Goal: Task Accomplishment & Management: Use online tool/utility

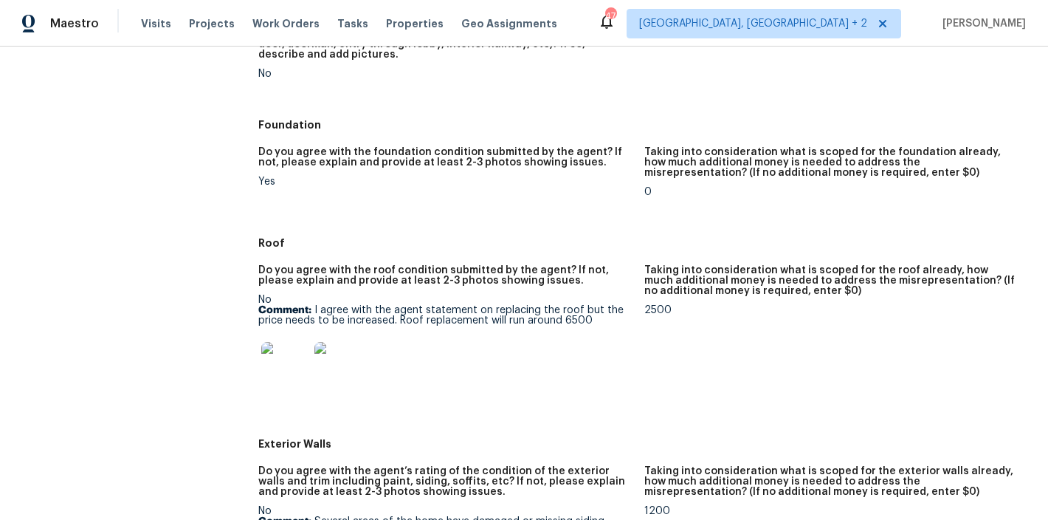
scroll to position [504, 0]
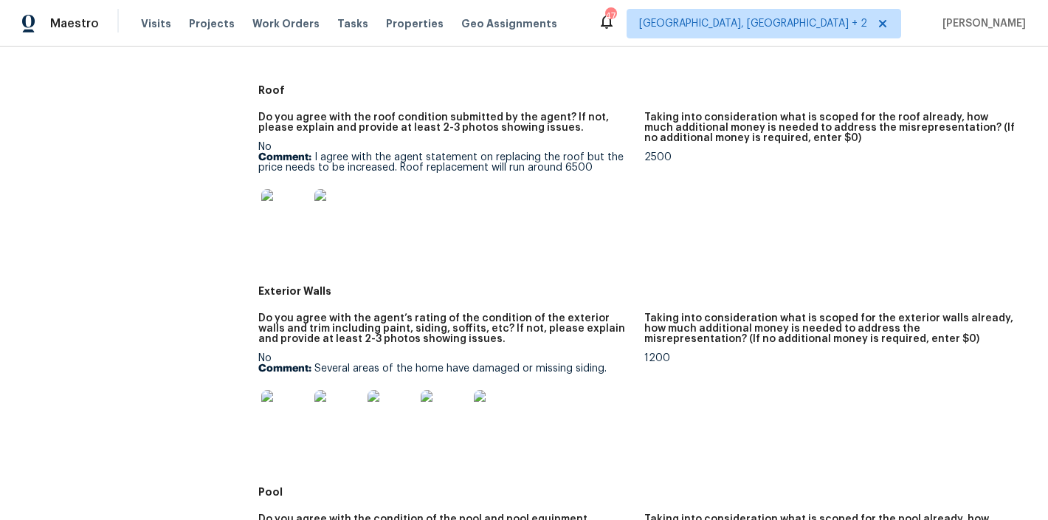
click at [341, 419] on img at bounding box center [338, 413] width 47 height 47
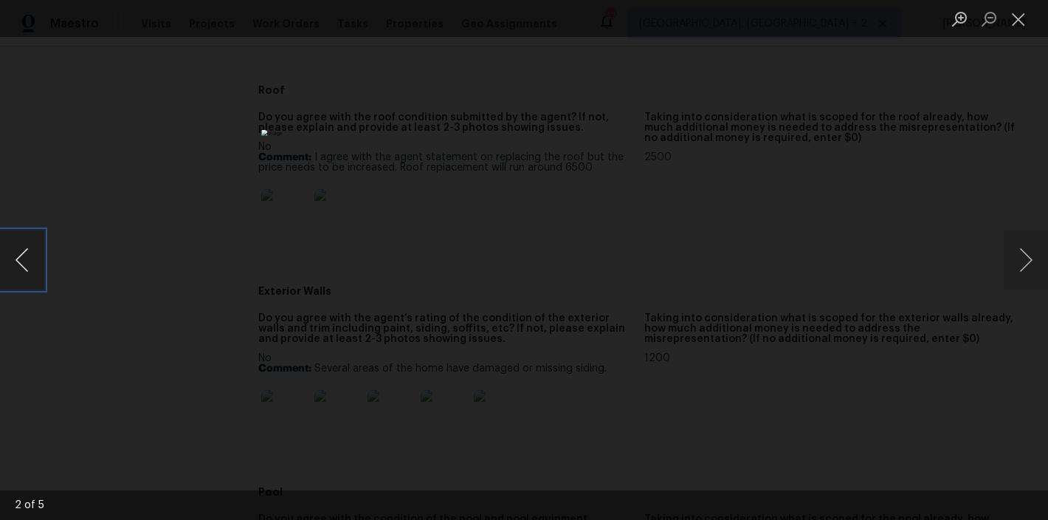
click at [26, 253] on button "Previous image" at bounding box center [22, 259] width 44 height 59
drag, startPoint x: 1012, startPoint y: 256, endPoint x: 1031, endPoint y: 255, distance: 19.3
click at [1013, 256] on button "Next image" at bounding box center [1026, 259] width 44 height 59
click at [1022, 260] on button "Next image" at bounding box center [1026, 259] width 44 height 59
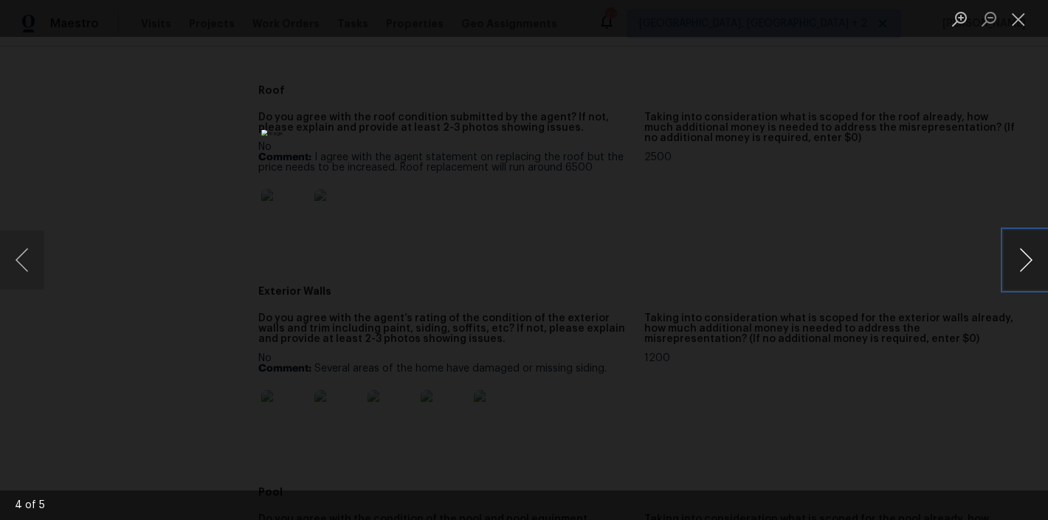
click at [1022, 260] on button "Next image" at bounding box center [1026, 259] width 44 height 59
click at [1017, 22] on button "Close lightbox" at bounding box center [1019, 19] width 30 height 26
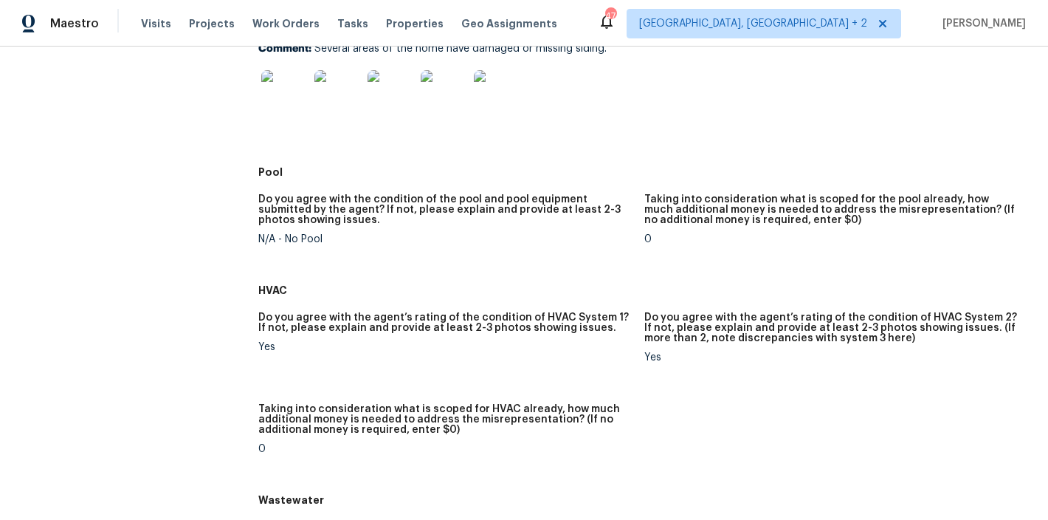
scroll to position [804, 0]
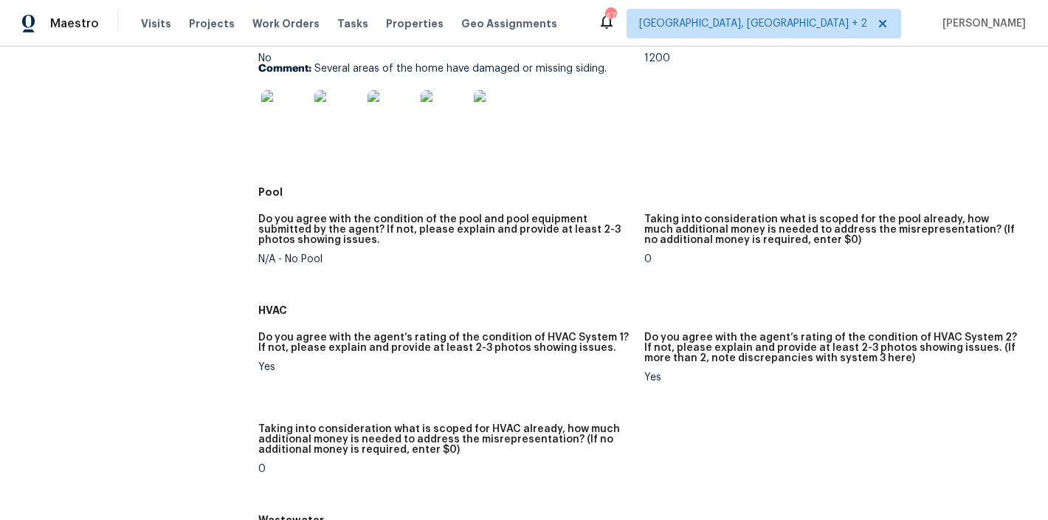
click at [289, 116] on img at bounding box center [284, 113] width 47 height 47
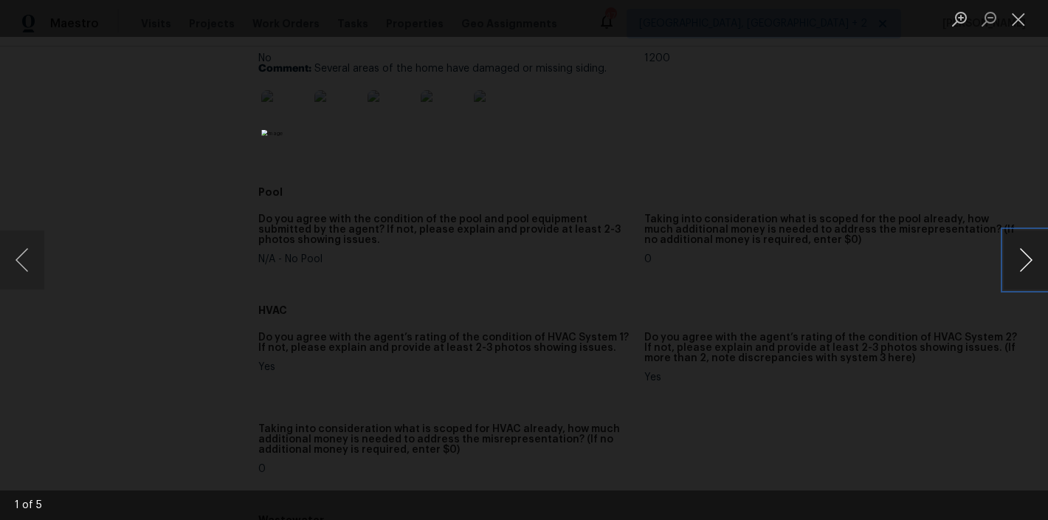
click at [1026, 253] on button "Next image" at bounding box center [1026, 259] width 44 height 59
click at [1037, 275] on button "Next image" at bounding box center [1026, 259] width 44 height 59
click at [1034, 255] on button "Next image" at bounding box center [1026, 259] width 44 height 59
click at [1024, 259] on button "Next image" at bounding box center [1026, 259] width 44 height 59
click at [1035, 276] on button "Next image" at bounding box center [1026, 259] width 44 height 59
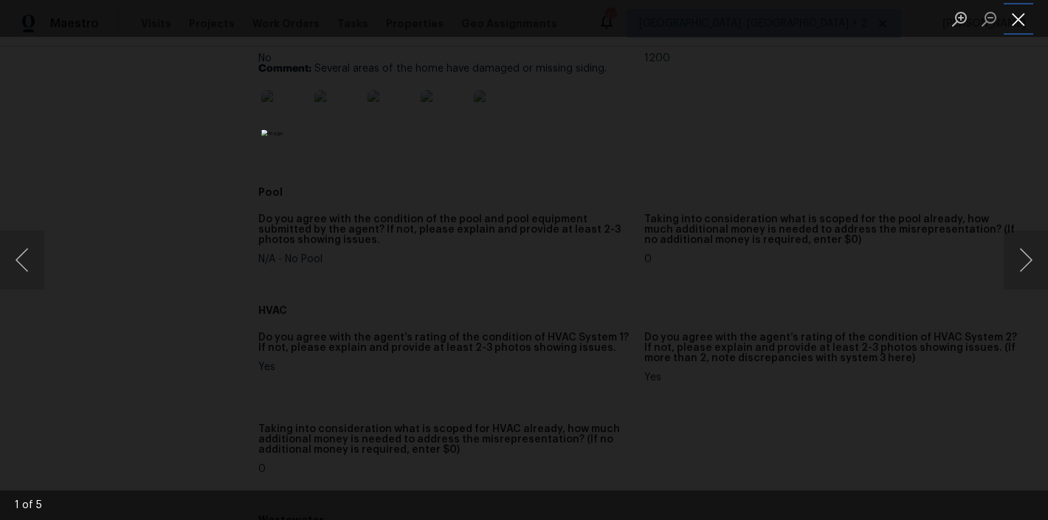
click at [1015, 14] on button "Close lightbox" at bounding box center [1019, 19] width 30 height 26
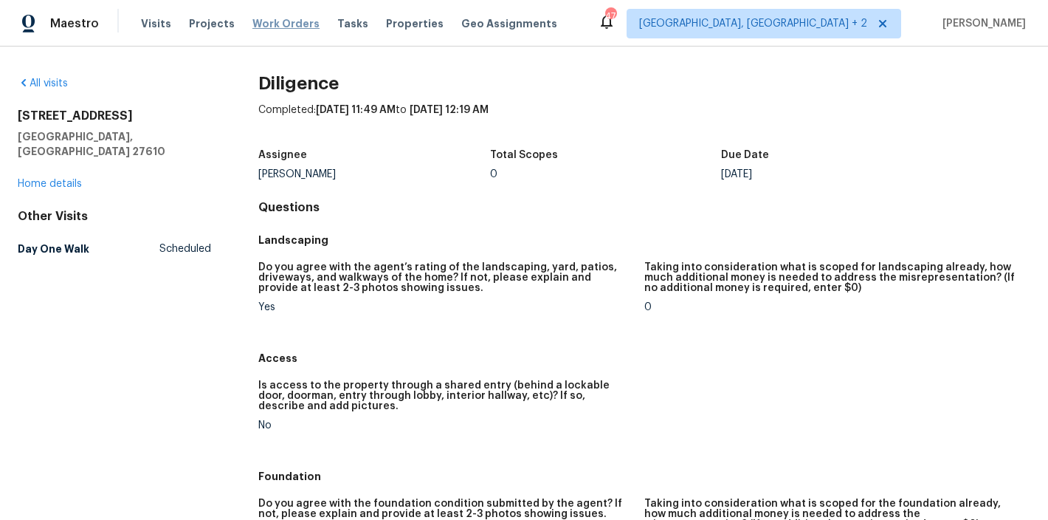
click at [281, 19] on span "Work Orders" at bounding box center [286, 23] width 67 height 15
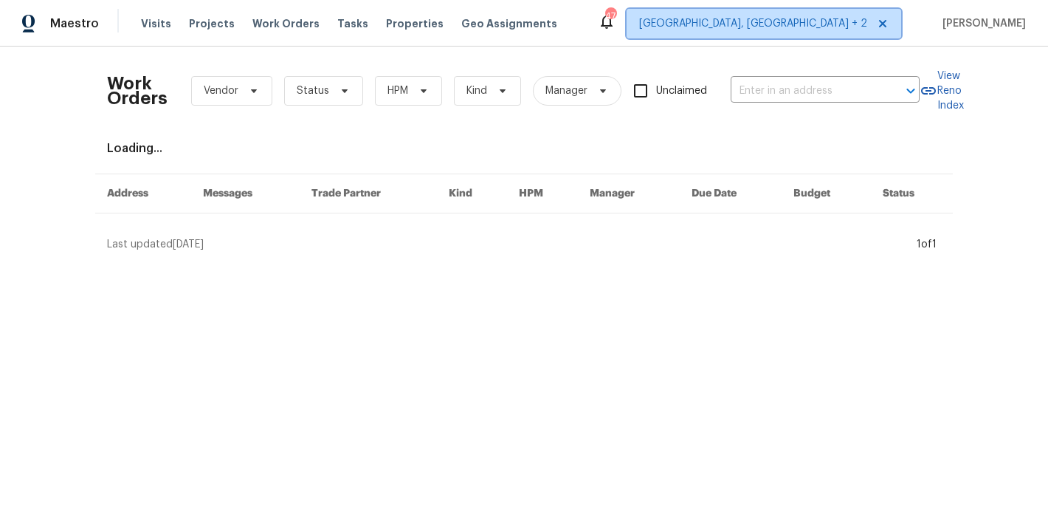
click at [844, 31] on span "Charleston, SC + 2" at bounding box center [764, 24] width 275 height 30
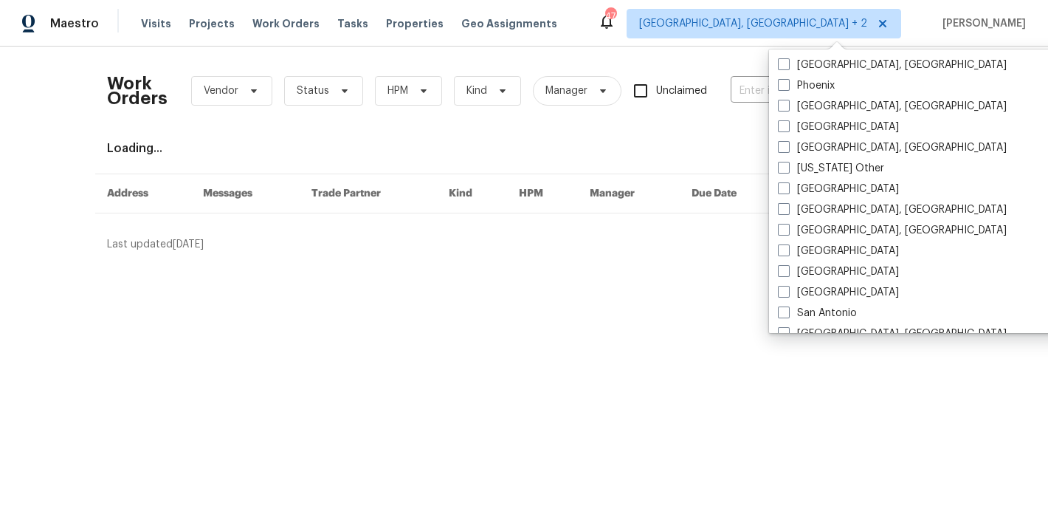
scroll to position [1802, 0]
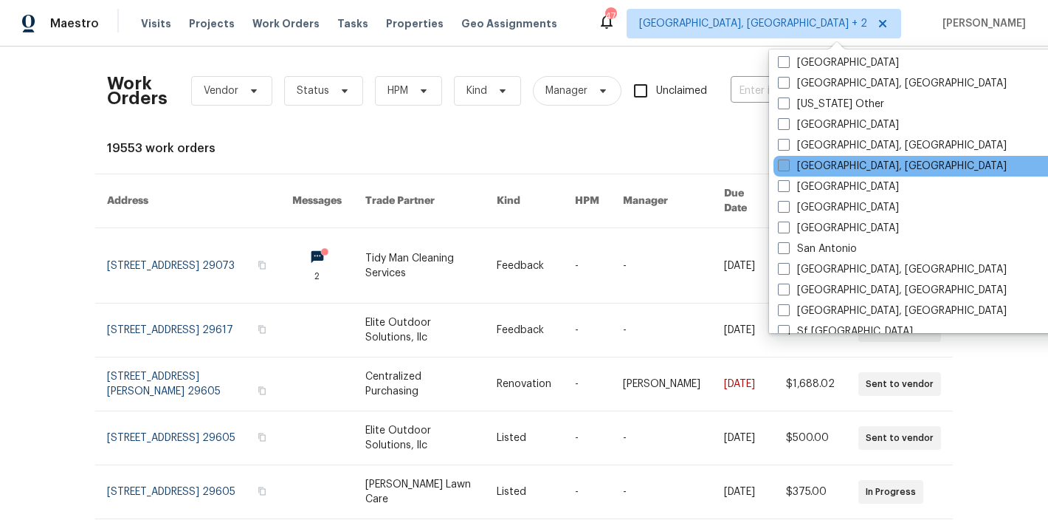
click at [785, 167] on span at bounding box center [784, 165] width 12 height 12
click at [785, 167] on input "Richmond, VA" at bounding box center [783, 164] width 10 height 10
checkbox input "true"
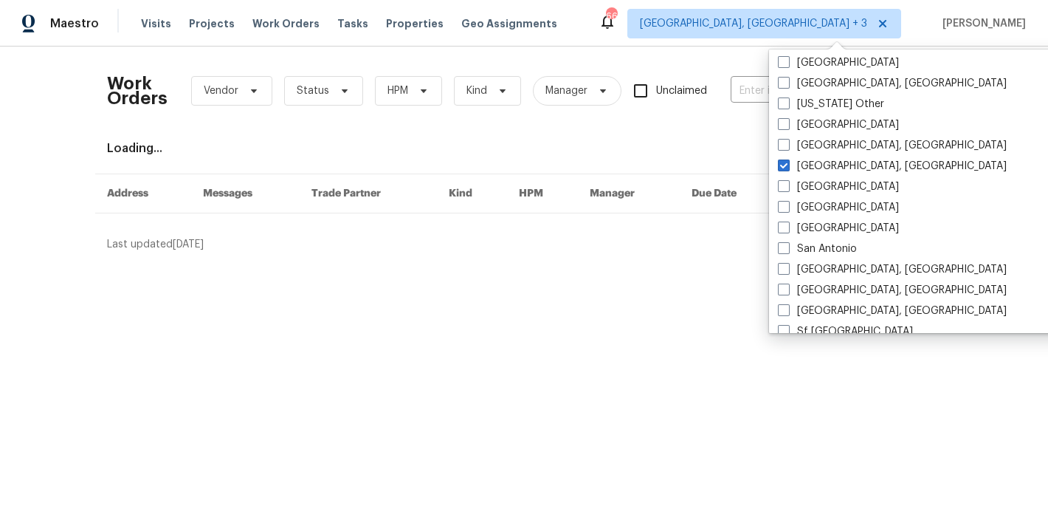
click at [576, 30] on div "Maestro Visits Projects Work Orders Tasks Properties Geo Assignments 66 Charles…" at bounding box center [524, 23] width 1048 height 47
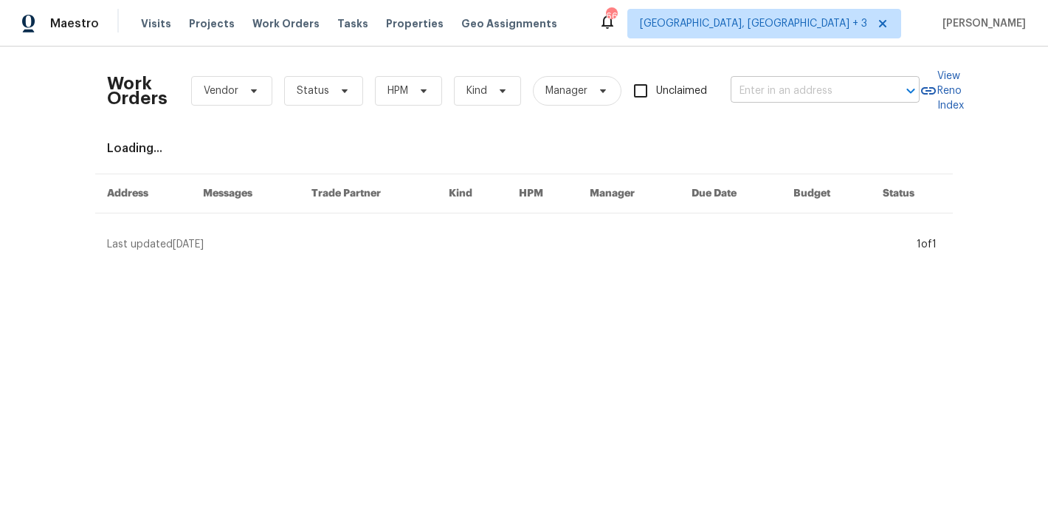
click at [745, 89] on input "text" at bounding box center [805, 91] width 148 height 23
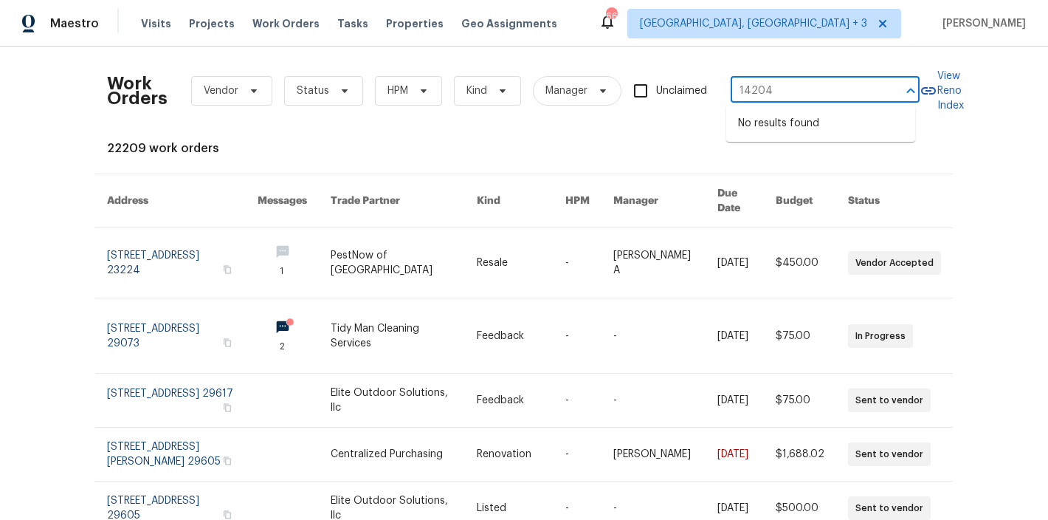
type input "14204"
click at [673, 37] on div "Maestro Visits Projects Work Orders Tasks Properties Geo Assignments 66 Charles…" at bounding box center [524, 23] width 1048 height 47
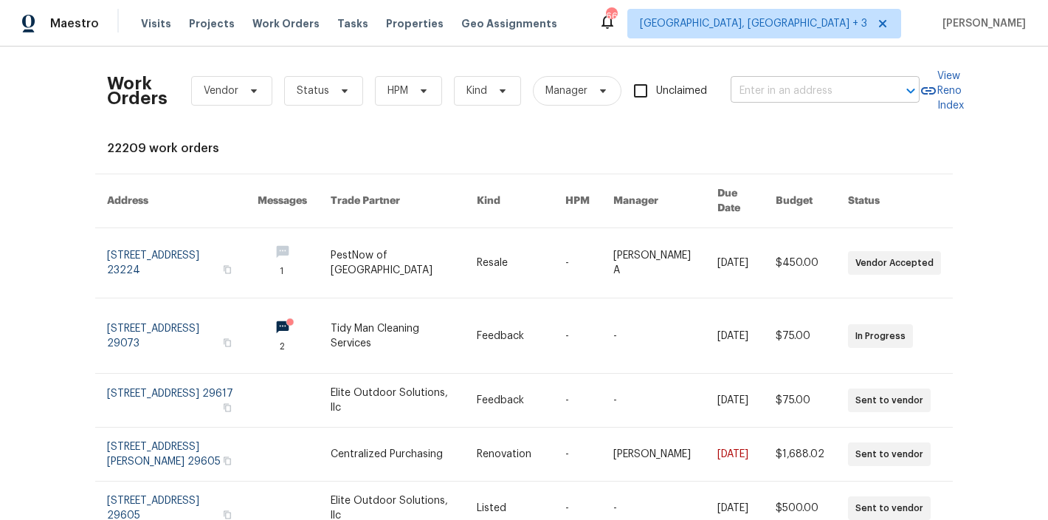
click at [796, 83] on input "text" at bounding box center [805, 91] width 148 height 23
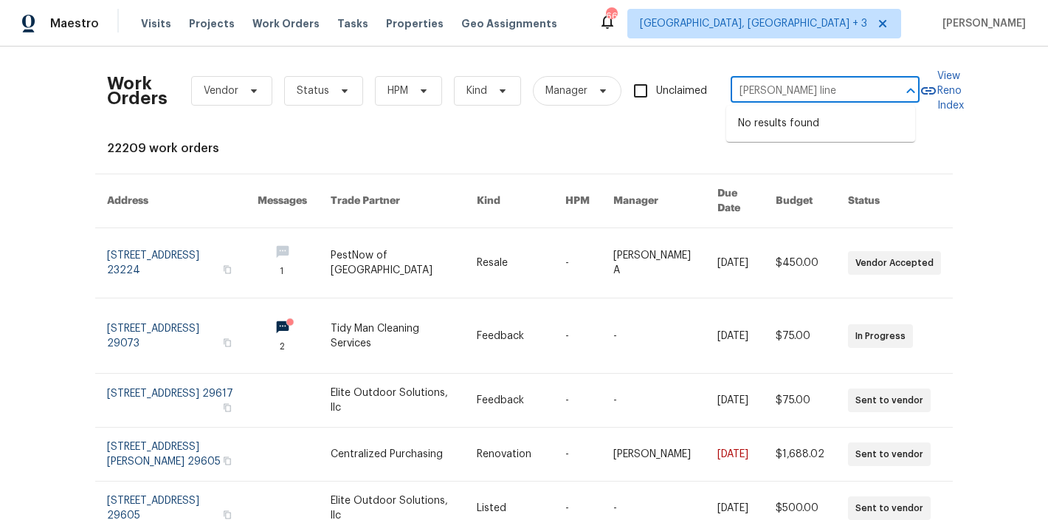
type input "howlett line"
click at [19, 292] on div "Work Orders Vendor Status HPM Kind Manager Unclaimed ​ View Reno Index 22209 wo…" at bounding box center [524, 283] width 1048 height 473
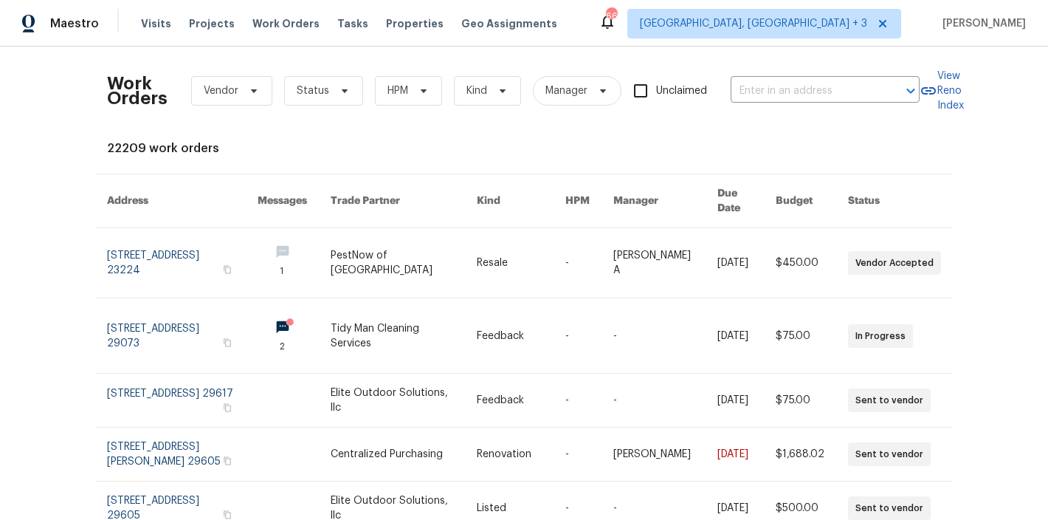
click at [629, 13] on div "Maestro Visits Projects Work Orders Tasks Properties Geo Assignments 66 Charles…" at bounding box center [524, 23] width 1048 height 47
click at [684, 32] on div "Maestro Visits Projects Work Orders Tasks Properties Geo Assignments 66 Charles…" at bounding box center [524, 23] width 1048 height 47
click at [797, 102] on div "Work Orders Vendor Status HPM Kind Manager Unclaimed ​" at bounding box center [513, 90] width 813 height 65
click at [789, 92] on input "text" at bounding box center [805, 91] width 148 height 23
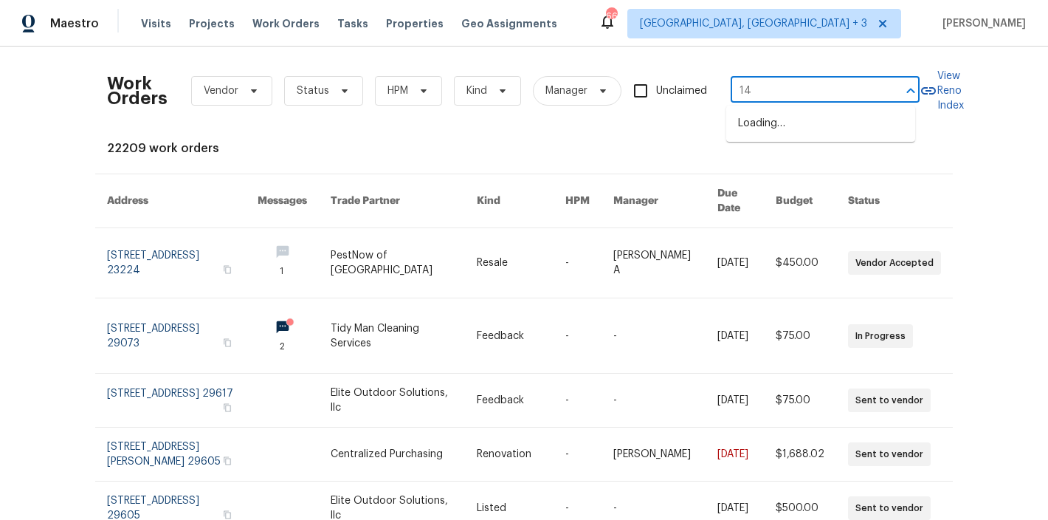
type input "1"
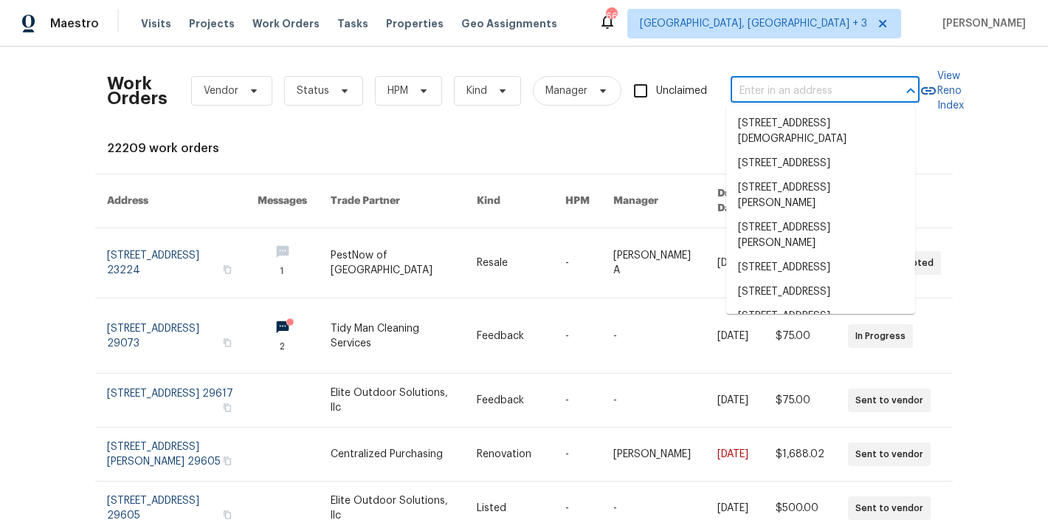
click at [671, 41] on div "Maestro Visits Projects Work Orders Tasks Properties Geo Assignments 66 Charles…" at bounding box center [524, 23] width 1048 height 47
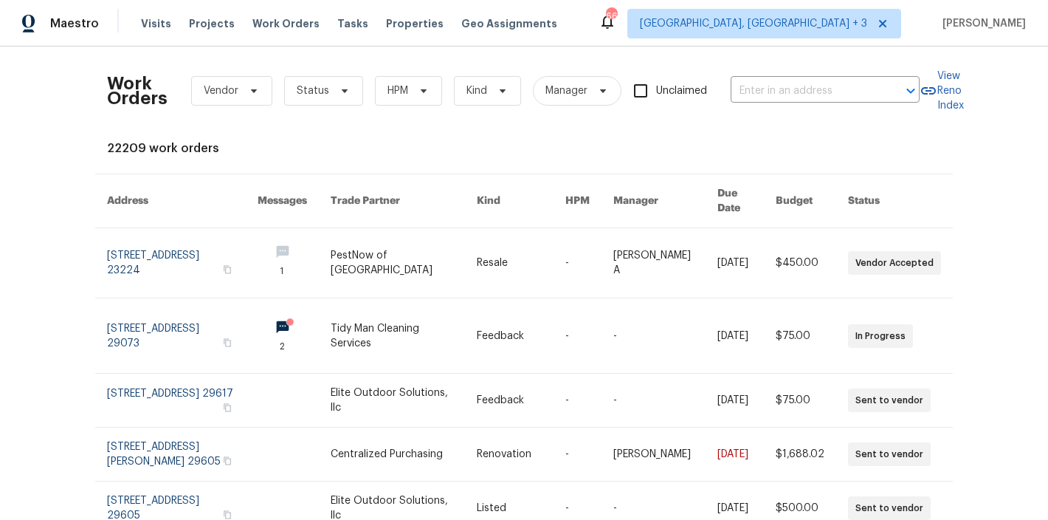
click at [272, 137] on div "Work Orders Vendor Status HPM Kind Manager Unclaimed ​ View Reno Index 22209 wo…" at bounding box center [524, 450] width 834 height 785
click at [619, 40] on div "Maestro Visits Projects Work Orders Tasks Properties Geo Assignments 66 Charles…" at bounding box center [524, 23] width 1048 height 47
click at [800, 83] on input "text" at bounding box center [805, 91] width 148 height 23
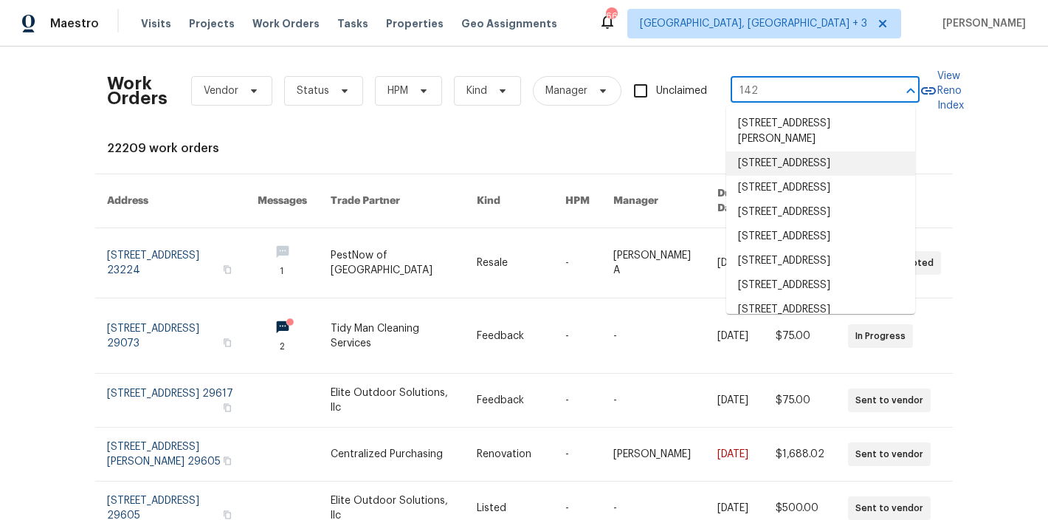
type input "142"
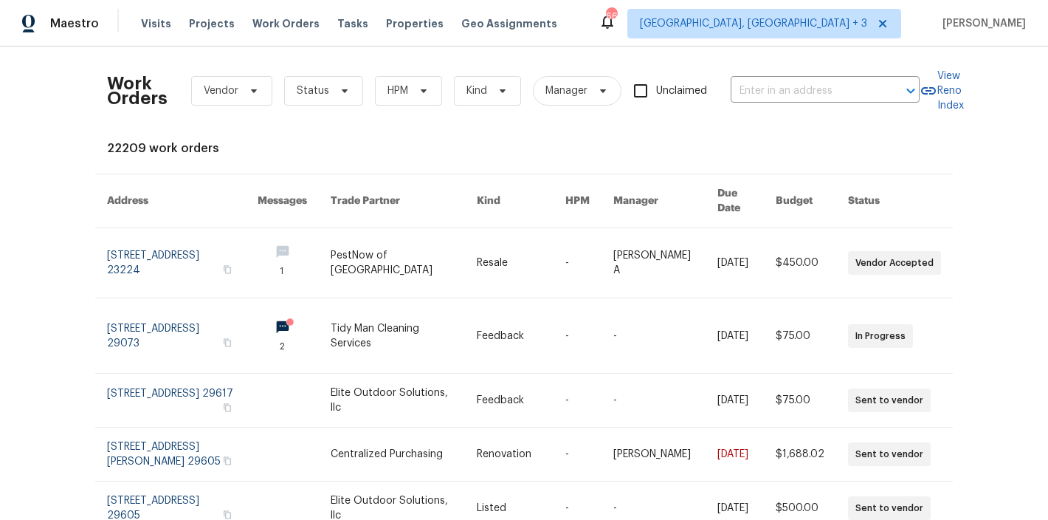
click at [677, 28] on div "Maestro Visits Projects Work Orders Tasks Properties Geo Assignments 66 Charles…" at bounding box center [524, 23] width 1048 height 47
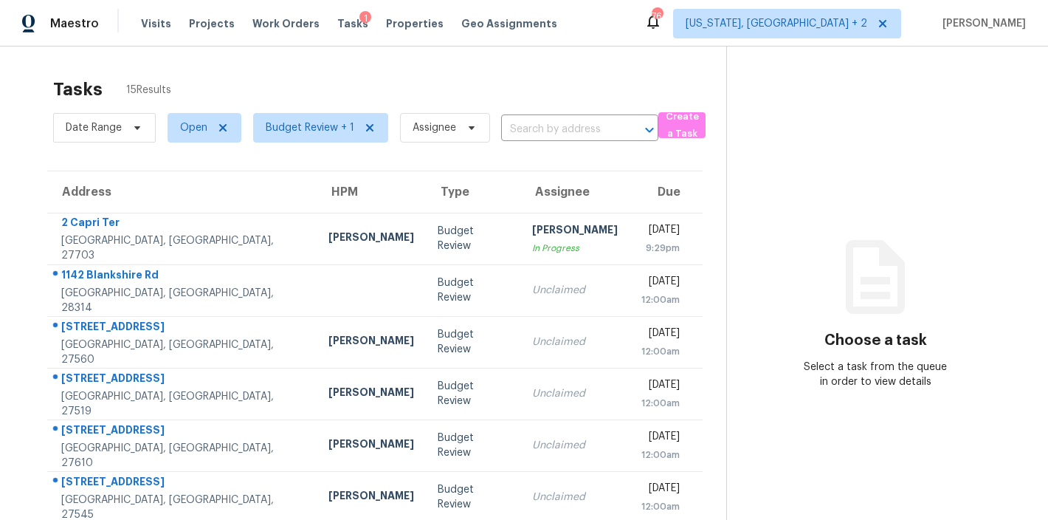
click at [352, 58] on div "Tasks 15 Results Date Range Open Budget Review + 1 Assignee ​ Create a Task Add…" at bounding box center [524, 408] width 1048 height 723
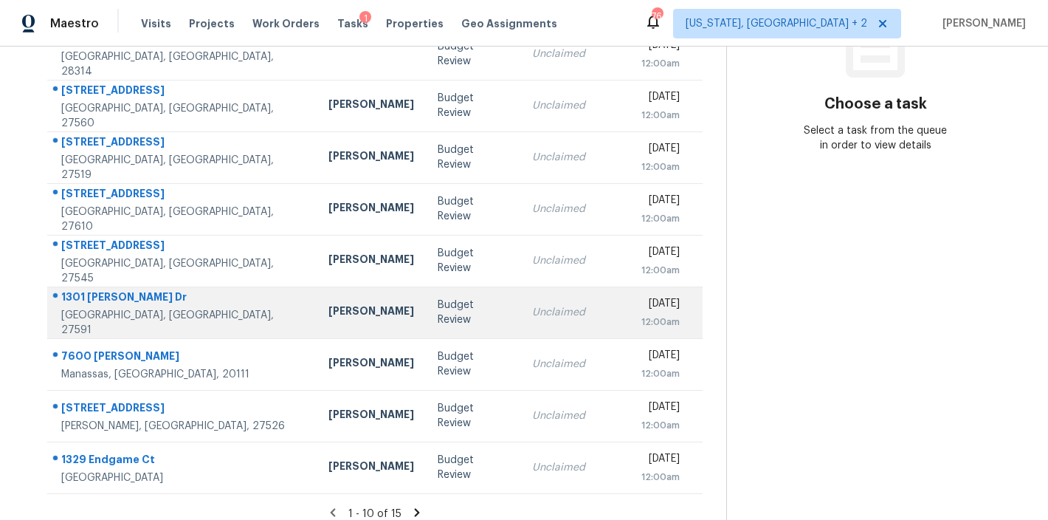
scroll to position [260, 0]
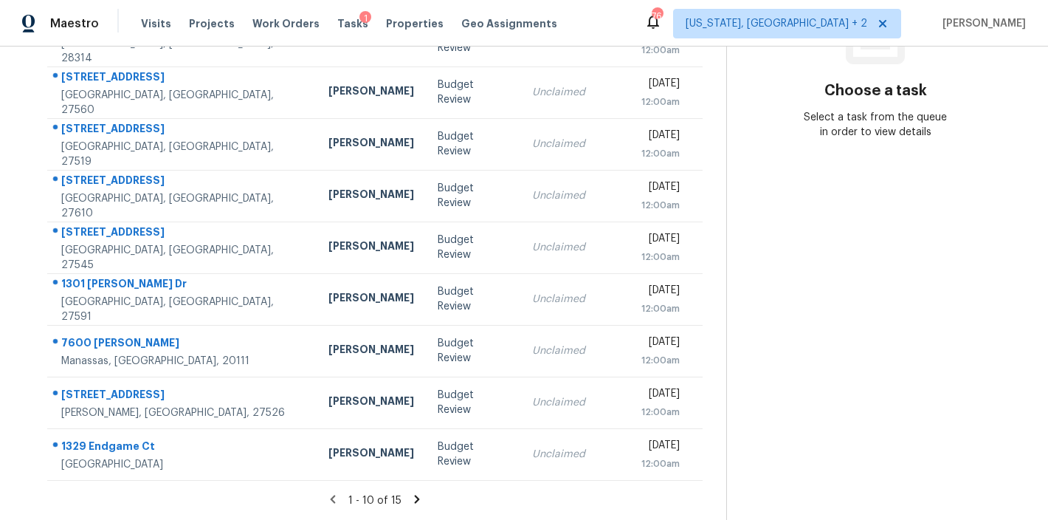
click at [411, 492] on icon at bounding box center [417, 498] width 13 height 13
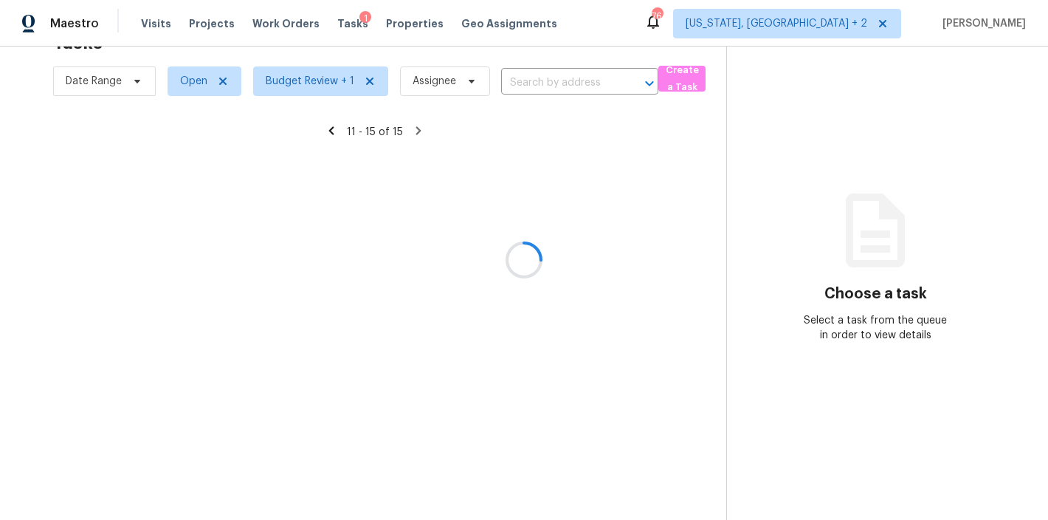
scroll to position [58, 0]
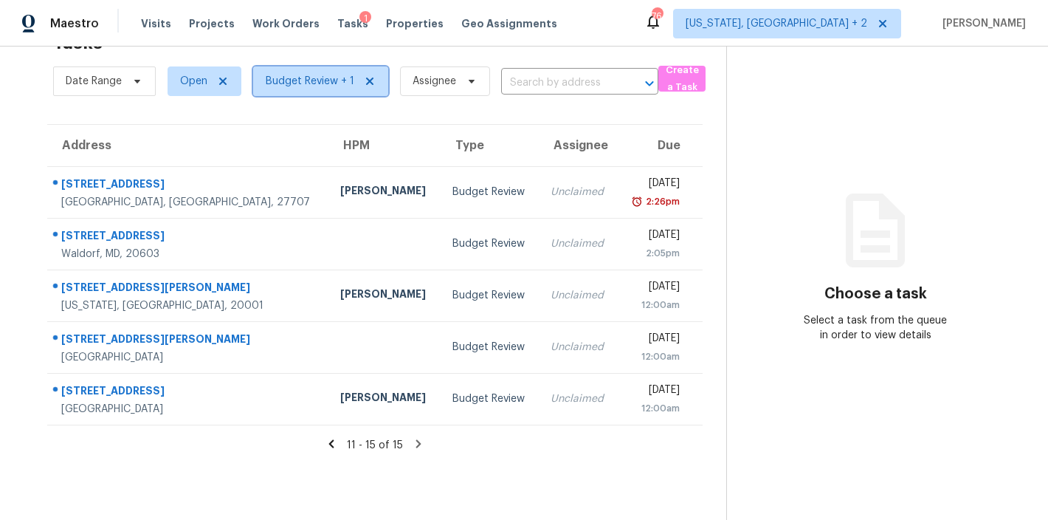
click at [295, 74] on span "Budget Review + 1" at bounding box center [310, 81] width 89 height 15
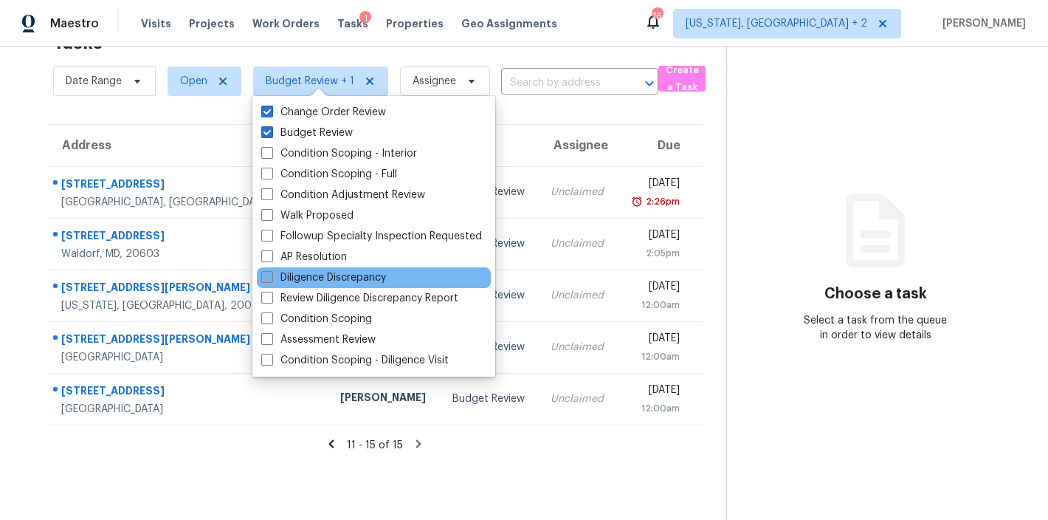
click at [365, 273] on label "Diligence Discrepancy" at bounding box center [323, 277] width 125 height 15
click at [271, 273] on input "Diligence Discrepancy" at bounding box center [266, 275] width 10 height 10
checkbox input "true"
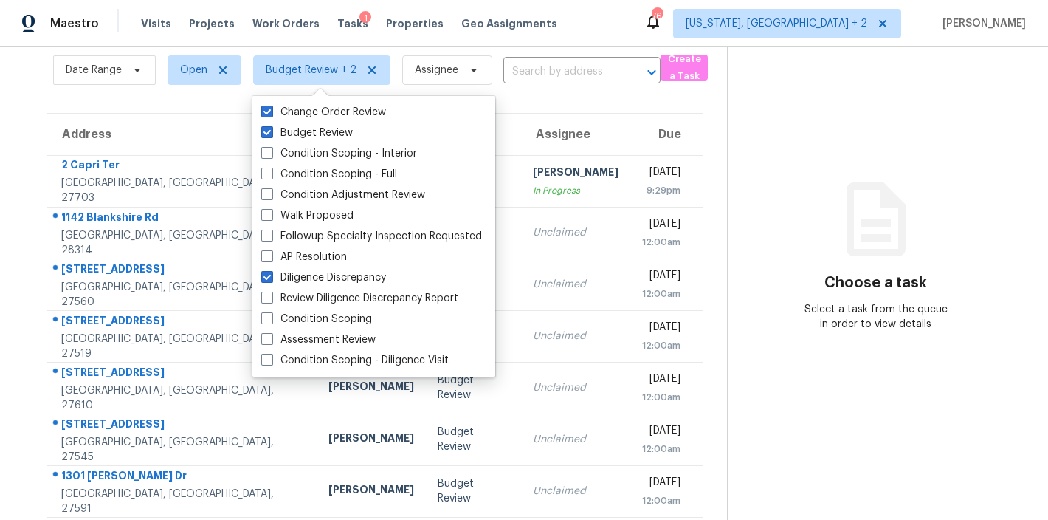
click at [613, 13] on div "Maestro Visits Projects Work Orders Tasks 1 Properties Geo Assignments 76 Washi…" at bounding box center [524, 23] width 1048 height 47
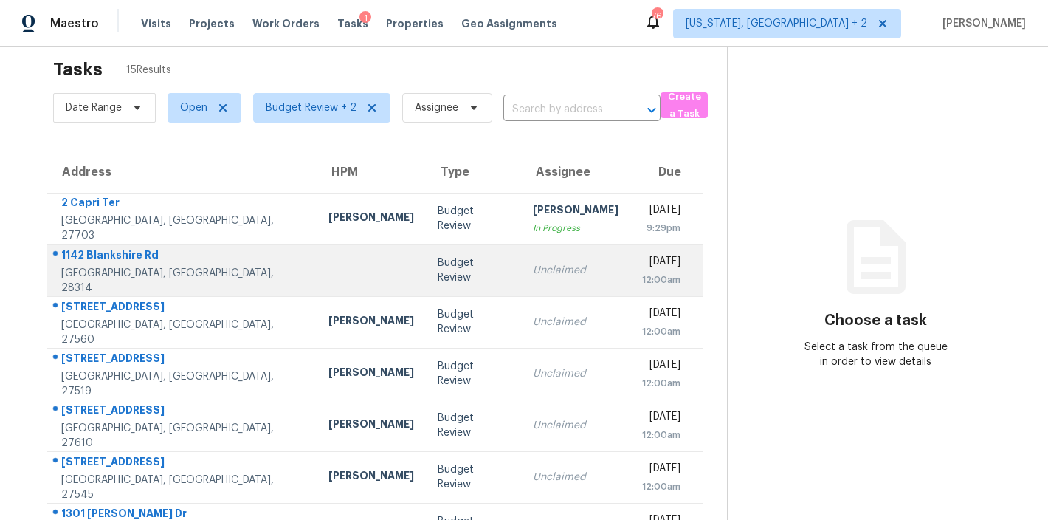
scroll to position [260, 0]
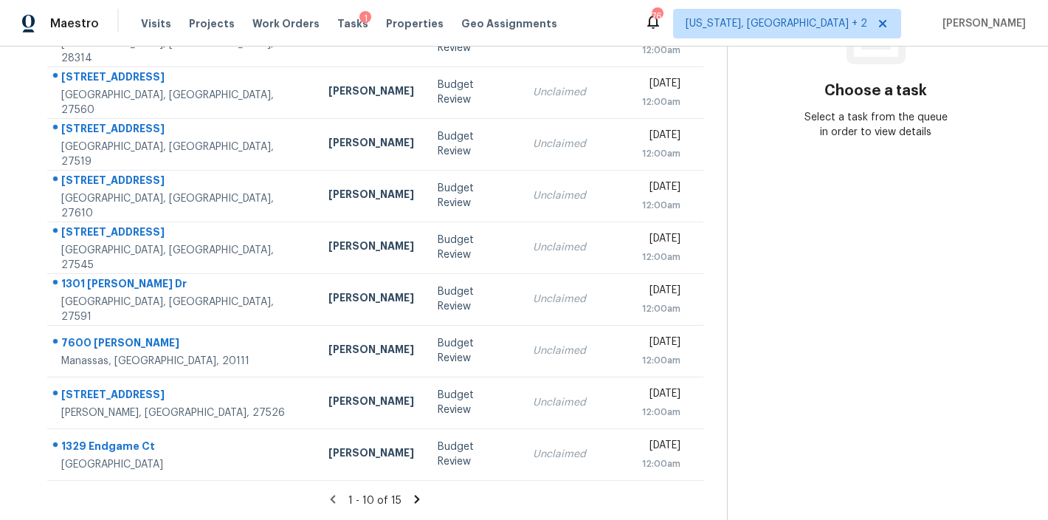
click at [413, 492] on icon at bounding box center [417, 498] width 13 height 13
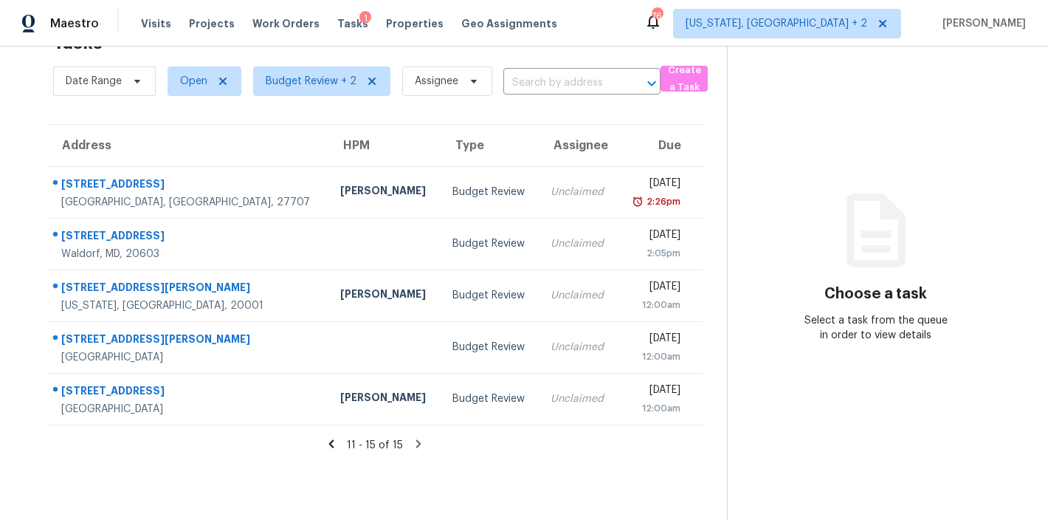
click at [620, 18] on div "Maestro Visits Projects Work Orders Tasks 1 Properties Geo Assignments 76 Washi…" at bounding box center [524, 23] width 1048 height 47
click at [580, 32] on div "Maestro Visits Projects Work Orders Tasks 1 Properties Geo Assignments 76 Washi…" at bounding box center [524, 23] width 1048 height 47
click at [325, 437] on icon at bounding box center [331, 443] width 13 height 13
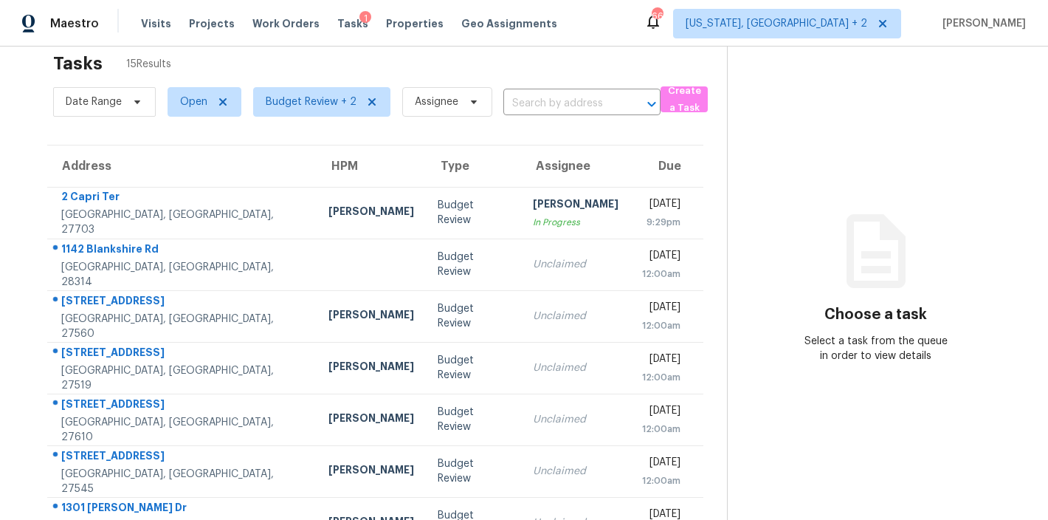
scroll to position [0, 0]
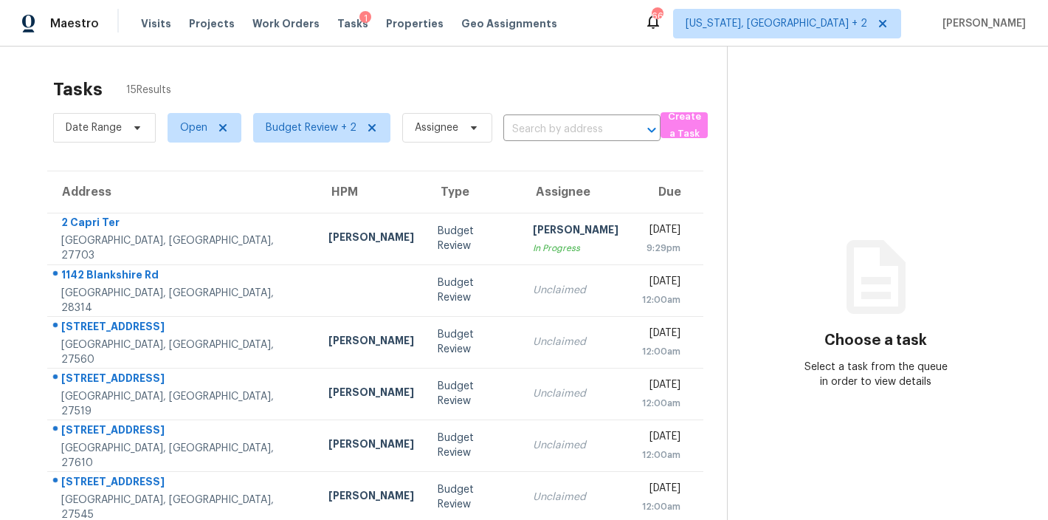
click at [383, 52] on div "Tasks 15 Results Date Range Open Budget Review + 2 Assignee ​ Create a Task Add…" at bounding box center [524, 408] width 1048 height 723
click at [599, 18] on div "Maestro Visits Projects Work Orders Tasks 1 Properties Geo Assignments 66 Washi…" at bounding box center [524, 23] width 1048 height 47
click at [633, 31] on div "Maestro Visits Projects Work Orders Tasks 1 Properties Geo Assignments 66 Washi…" at bounding box center [524, 23] width 1048 height 47
click at [646, 21] on div "Maestro Visits Projects Work Orders Tasks 1 Properties Geo Assignments 66 Washi…" at bounding box center [524, 23] width 1048 height 47
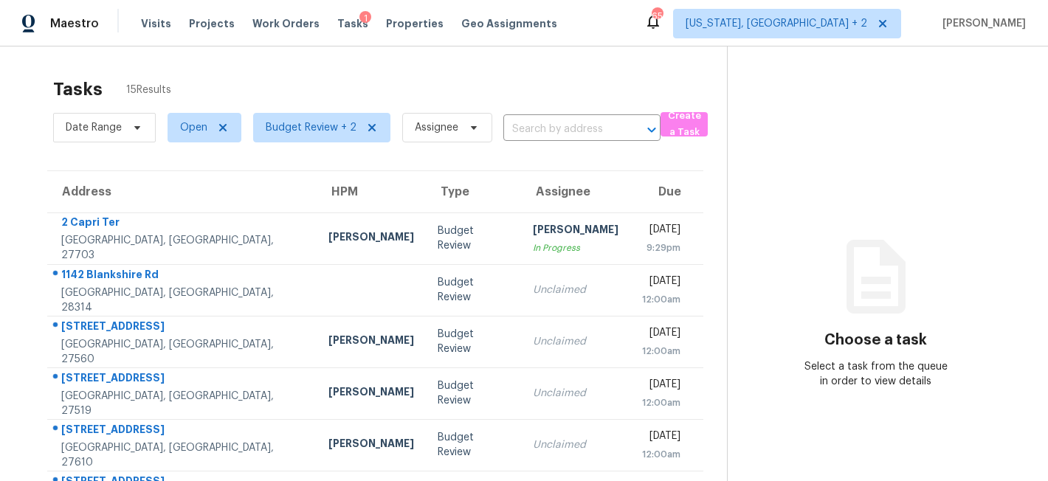
click at [589, 16] on div "Maestro Visits Projects Work Orders Tasks 1 Properties Geo Assignments 65 Washi…" at bounding box center [524, 23] width 1048 height 47
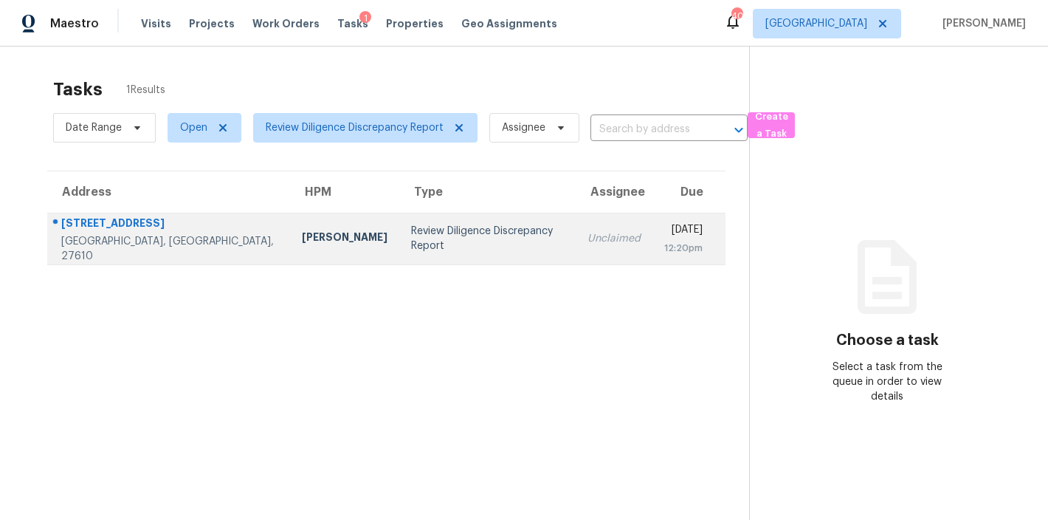
click at [411, 236] on div "Review Diligence Discrepancy Report" at bounding box center [487, 239] width 153 height 30
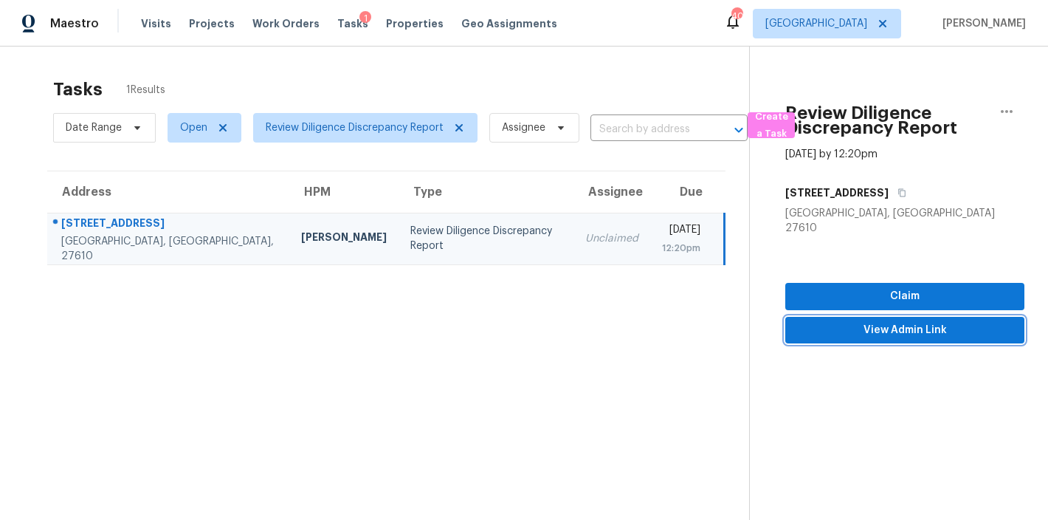
click at [918, 321] on span "View Admin Link" at bounding box center [905, 330] width 216 height 18
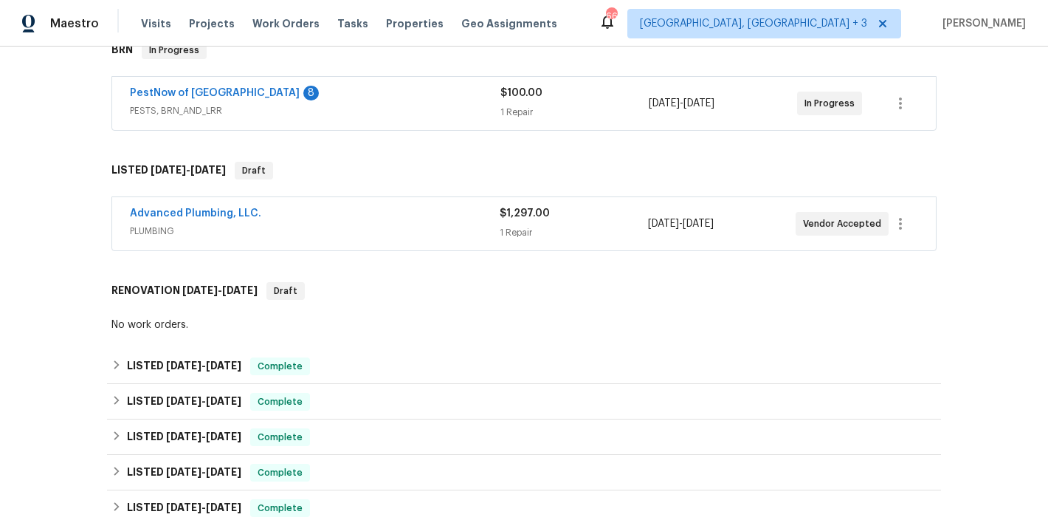
scroll to position [122, 0]
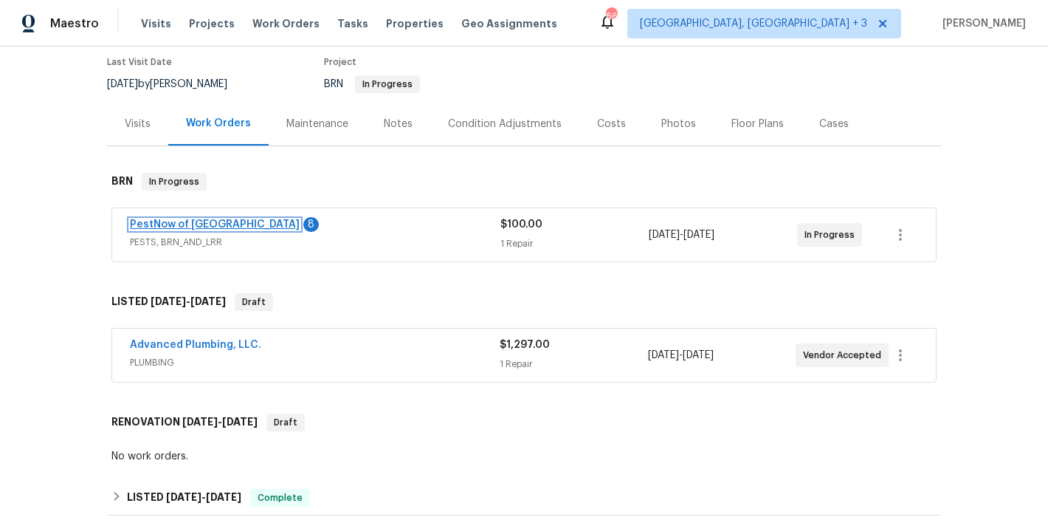
click at [170, 230] on link "PestNow of [GEOGRAPHIC_DATA]" at bounding box center [215, 224] width 170 height 10
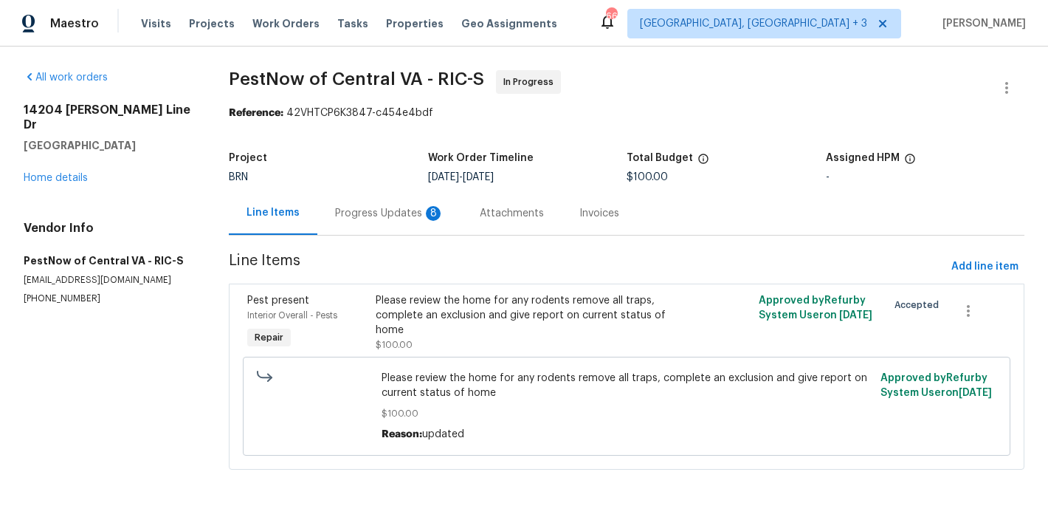
click at [351, 216] on div "Progress Updates 8" at bounding box center [389, 213] width 109 height 15
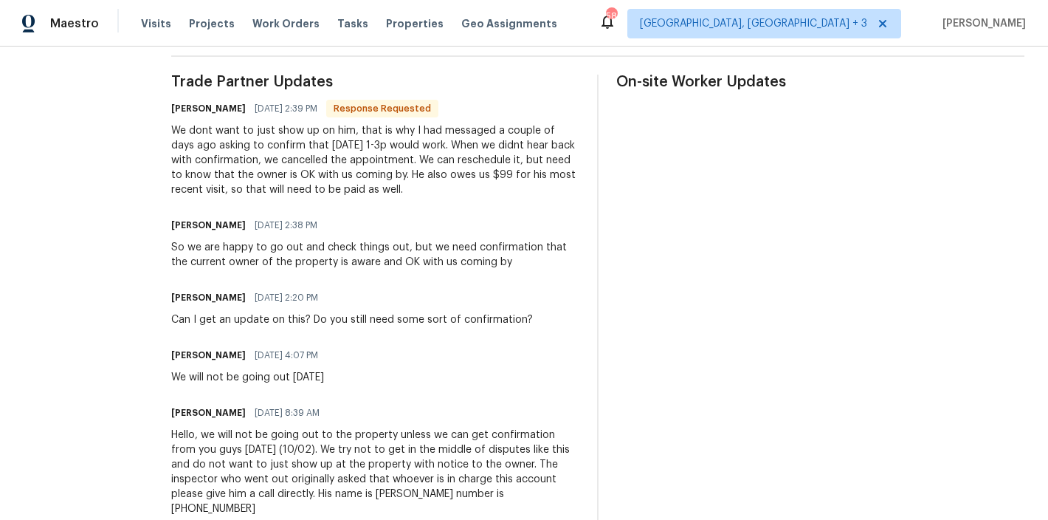
scroll to position [402, 0]
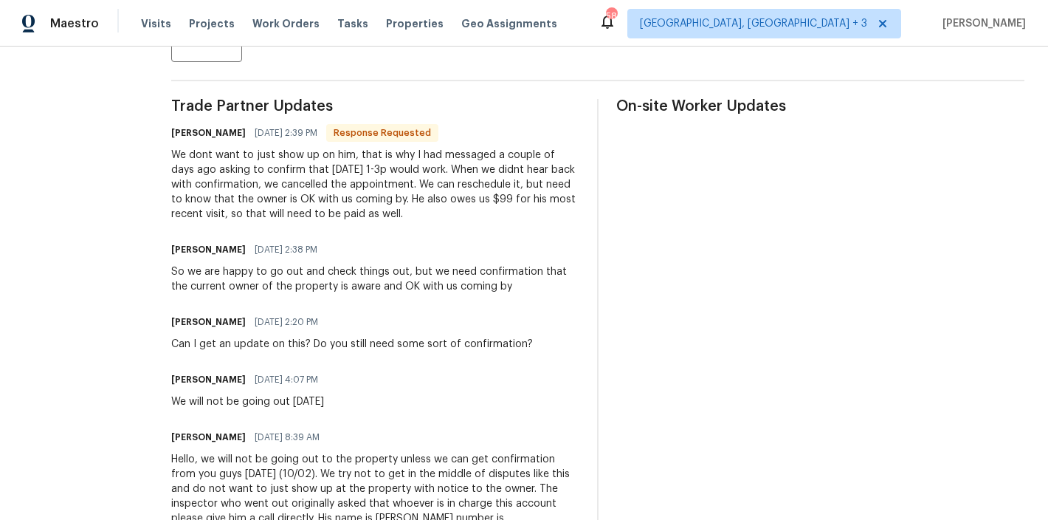
click at [335, 181] on div "We dont want to just show up on him, that is why I had messaged a couple of day…" at bounding box center [375, 185] width 408 height 74
click at [391, 288] on div "So we are happy to go out and check things out, but we need confirmation that t…" at bounding box center [375, 279] width 408 height 30
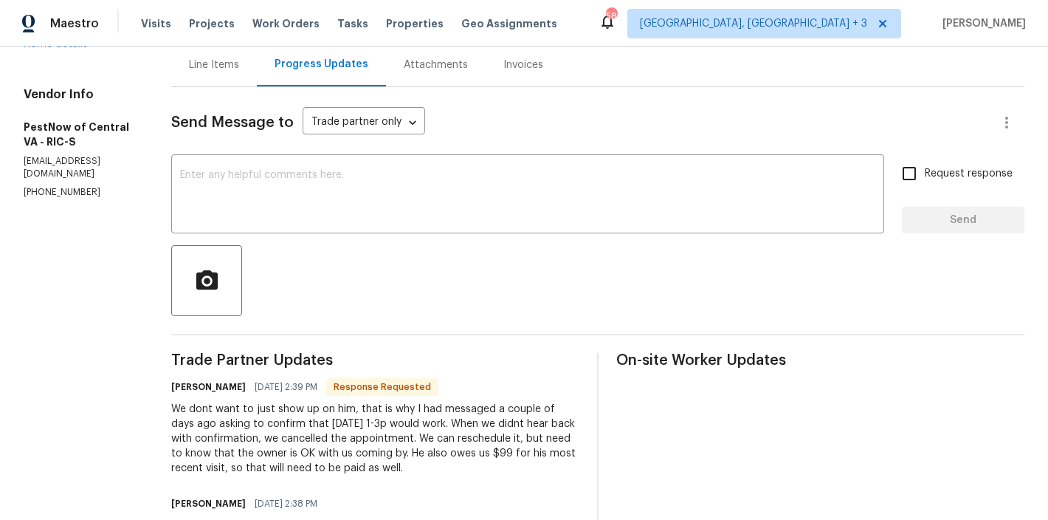
scroll to position [44, 0]
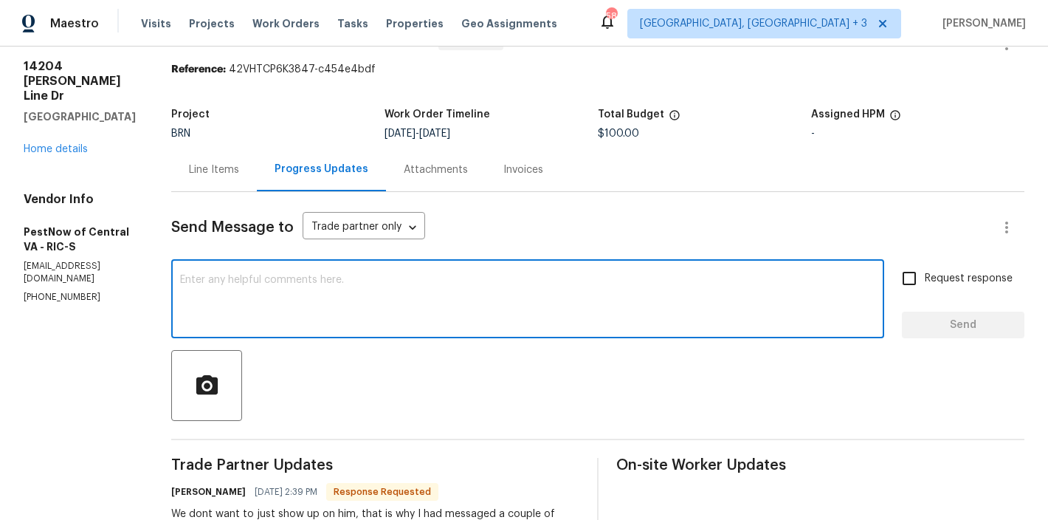
click at [264, 293] on textarea at bounding box center [528, 301] width 696 height 52
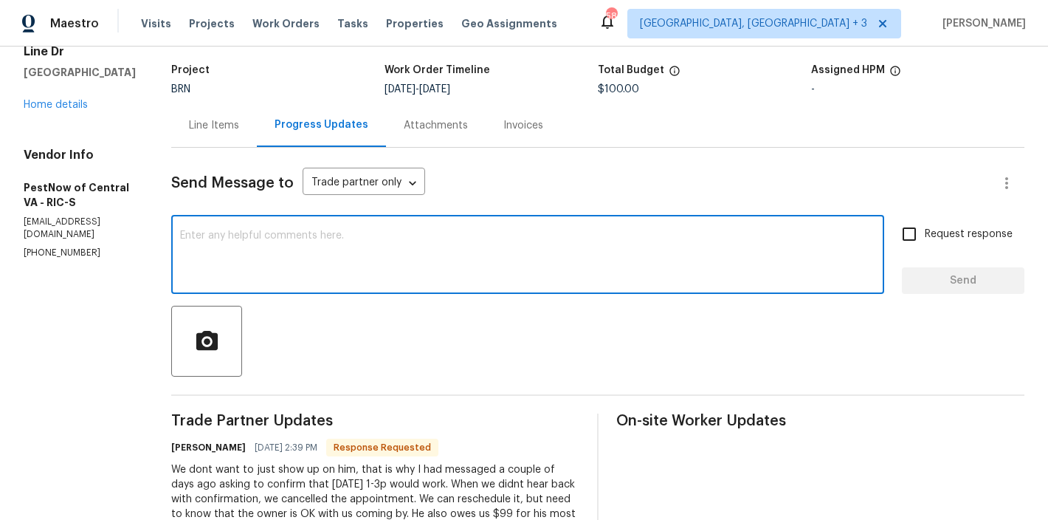
scroll to position [0, 0]
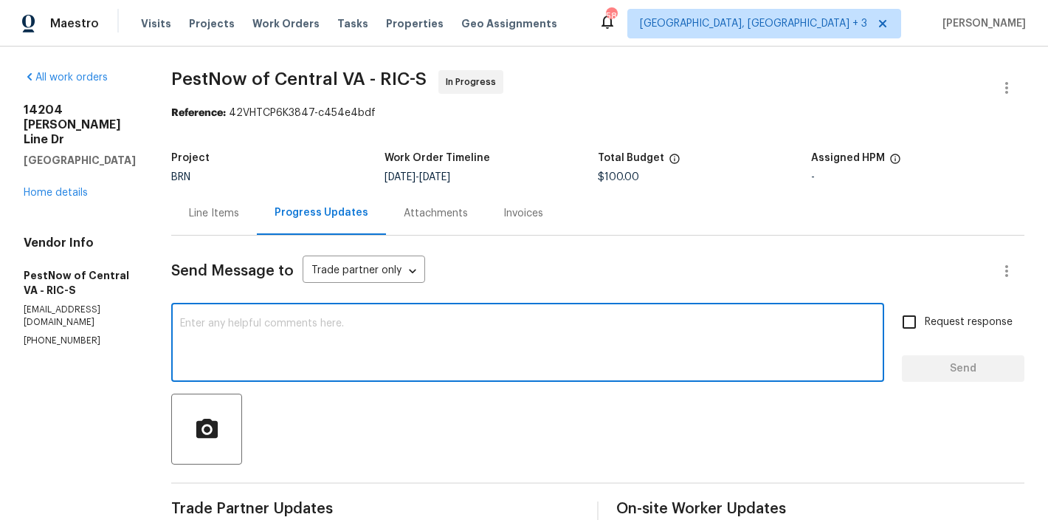
click at [639, 83] on span "PestNow of Central VA - RIC-S In Progress" at bounding box center [580, 87] width 818 height 35
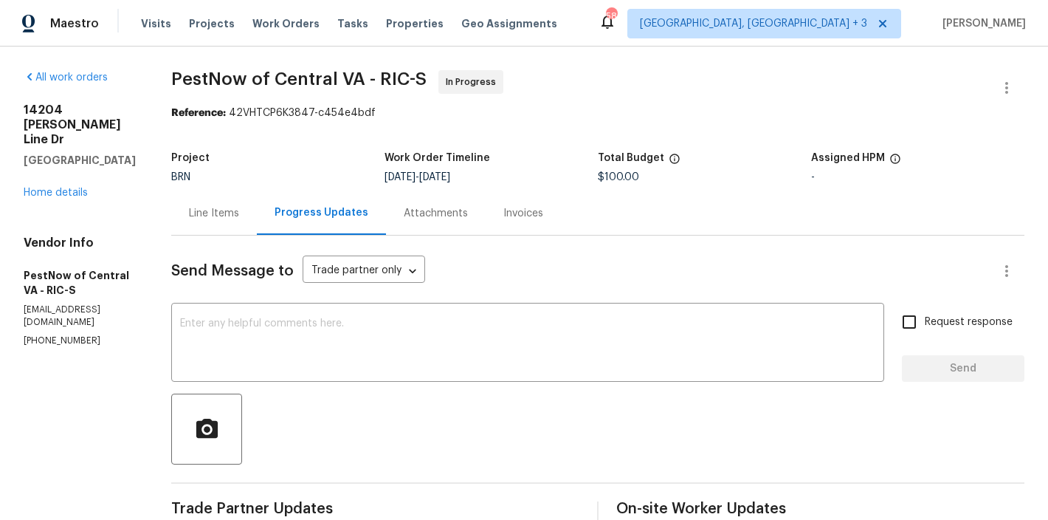
drag, startPoint x: 230, startPoint y: 361, endPoint x: 233, endPoint y: 351, distance: 10.3
click at [230, 361] on textarea at bounding box center [528, 344] width 696 height 52
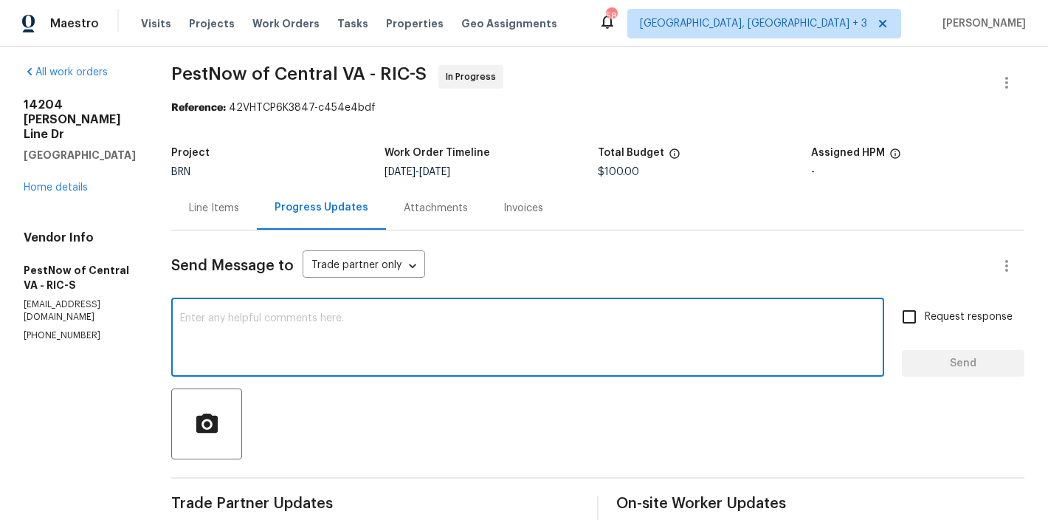
scroll to position [6, 0]
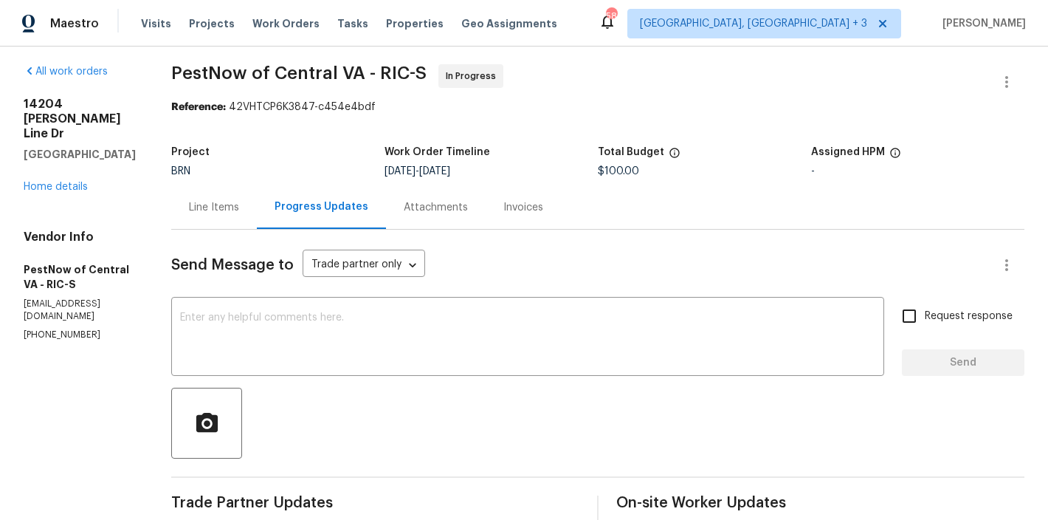
click at [46, 193] on div "[STREET_ADDRESS][PERSON_NAME] Home details" at bounding box center [80, 145] width 112 height 97
click at [46, 192] on link "Home details" at bounding box center [56, 187] width 64 height 10
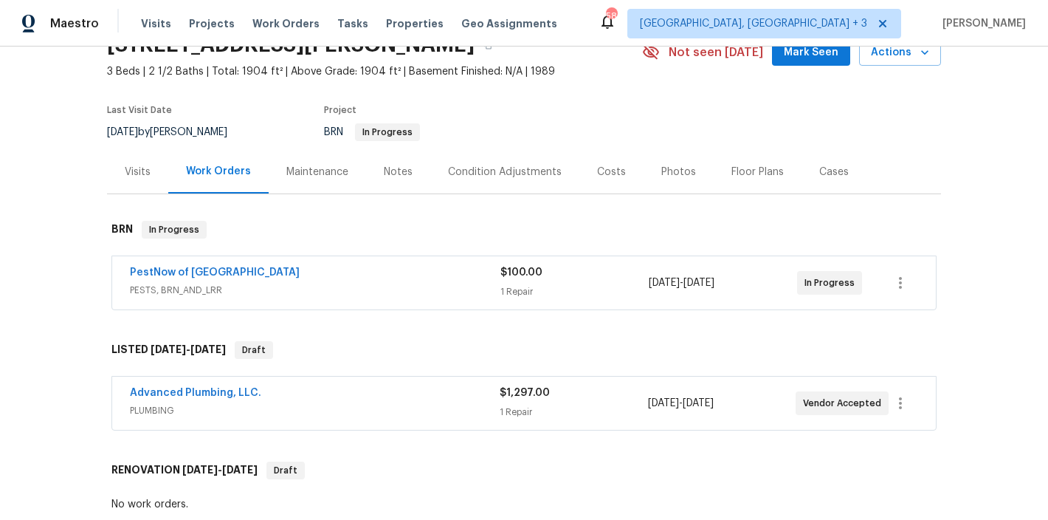
scroll to position [83, 0]
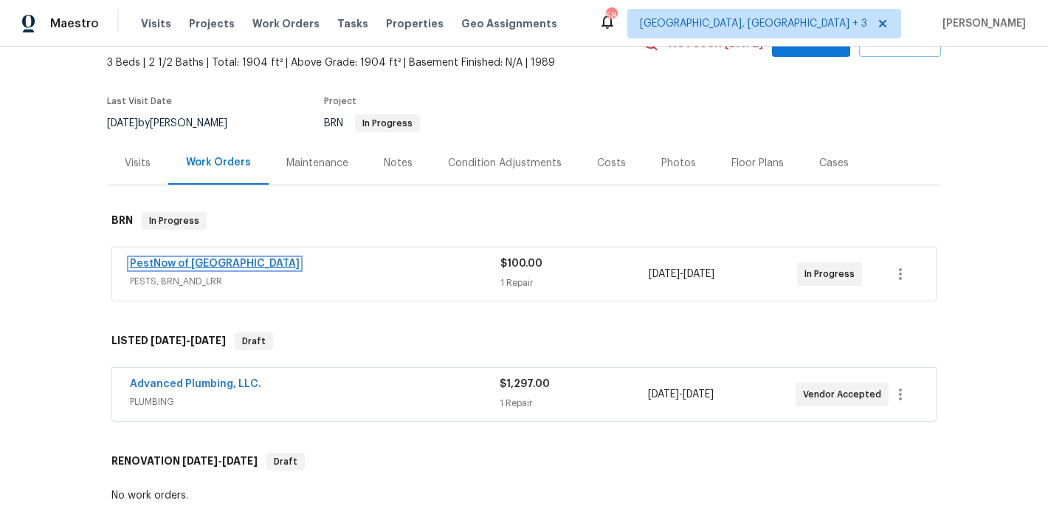
click at [162, 269] on link "PestNow of [GEOGRAPHIC_DATA]" at bounding box center [215, 263] width 170 height 10
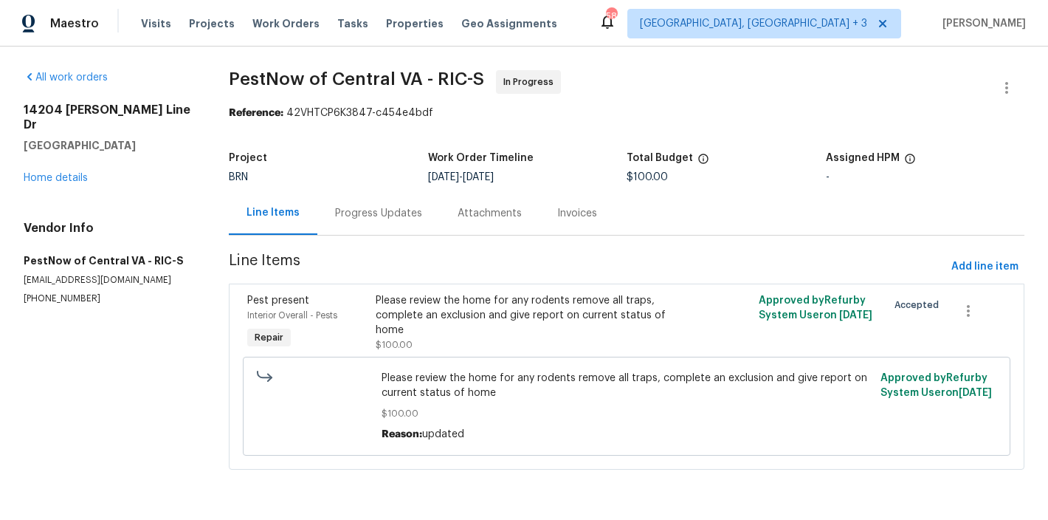
click at [366, 221] on div "Progress Updates" at bounding box center [378, 213] width 123 height 44
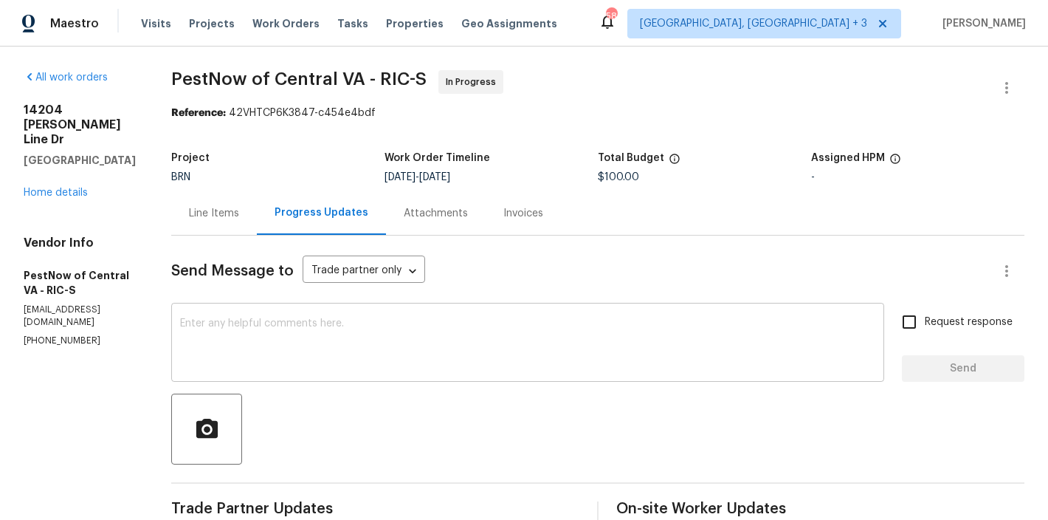
click at [192, 343] on textarea at bounding box center [528, 344] width 696 height 52
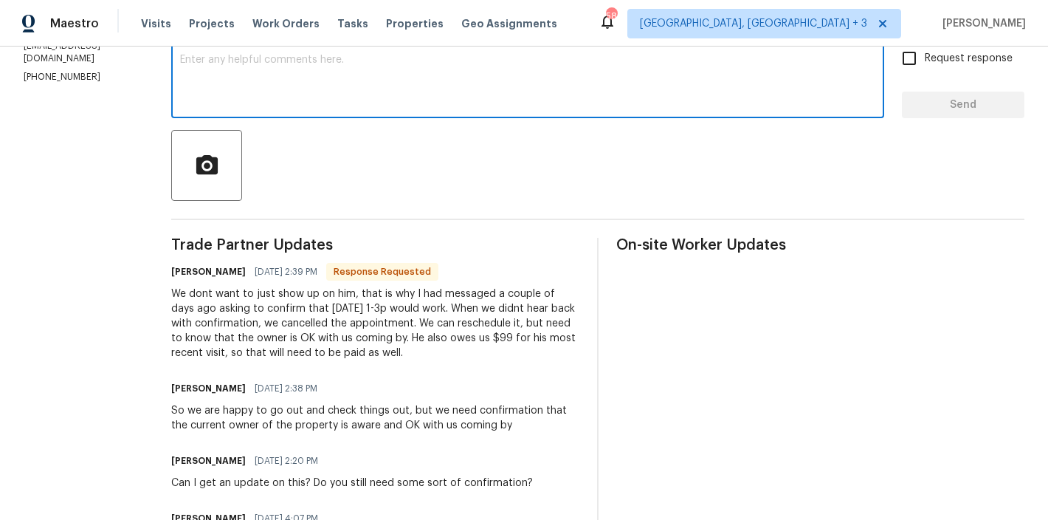
scroll to position [186, 0]
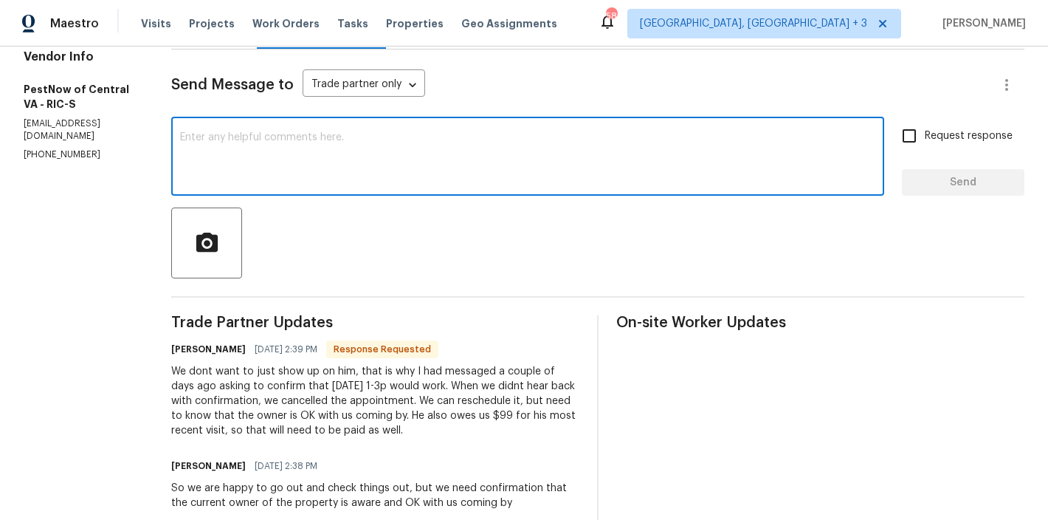
click at [250, 137] on textarea at bounding box center [528, 158] width 696 height 52
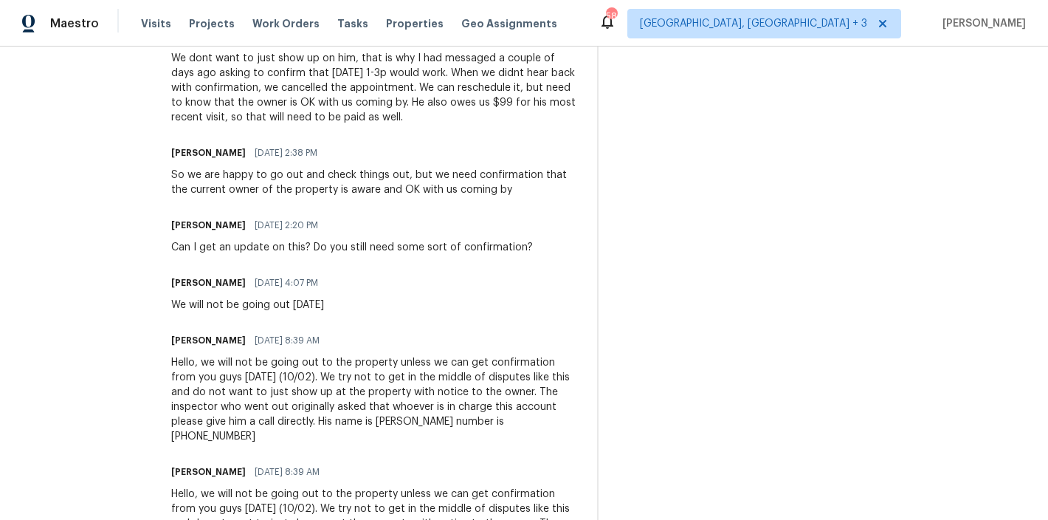
scroll to position [157, 0]
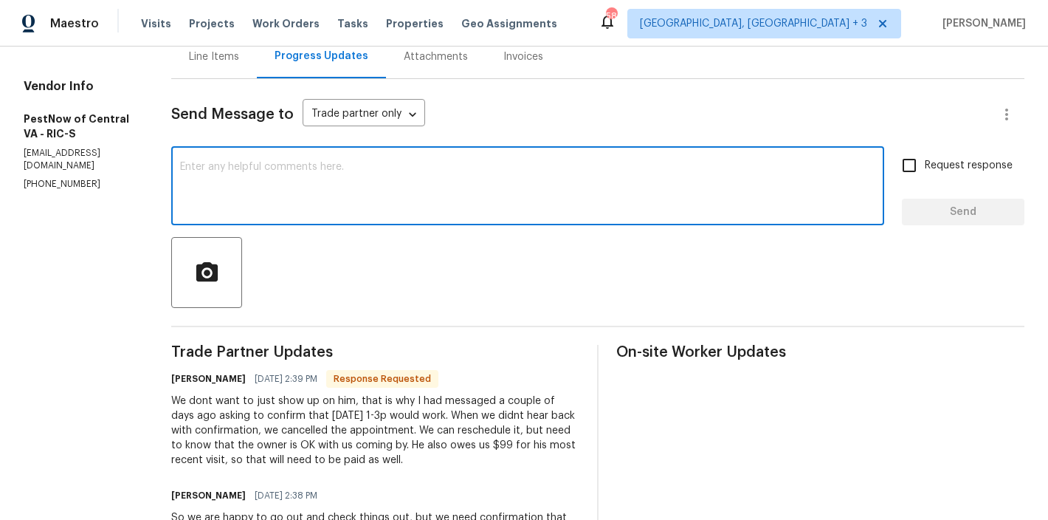
click at [213, 165] on textarea at bounding box center [528, 188] width 696 height 52
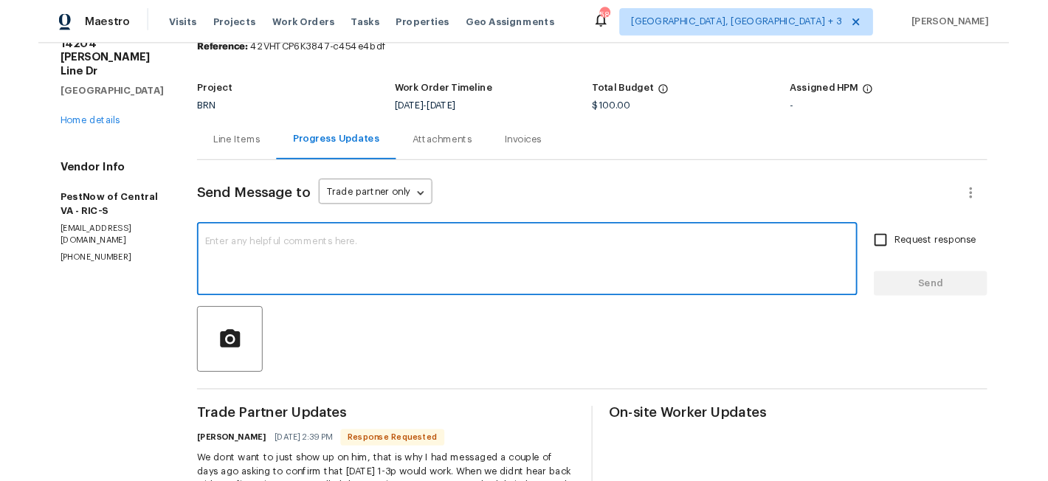
scroll to position [126, 0]
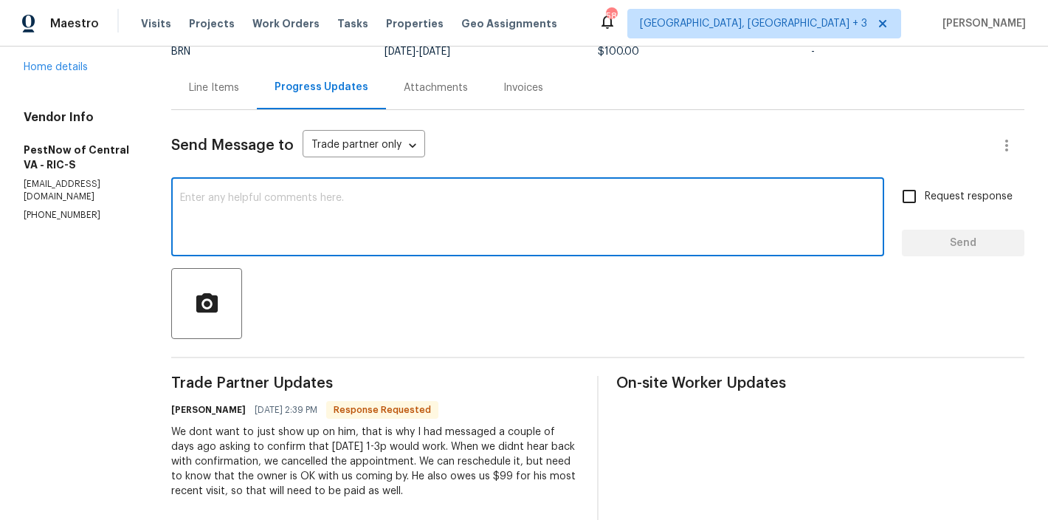
click at [210, 211] on textarea at bounding box center [528, 219] width 696 height 52
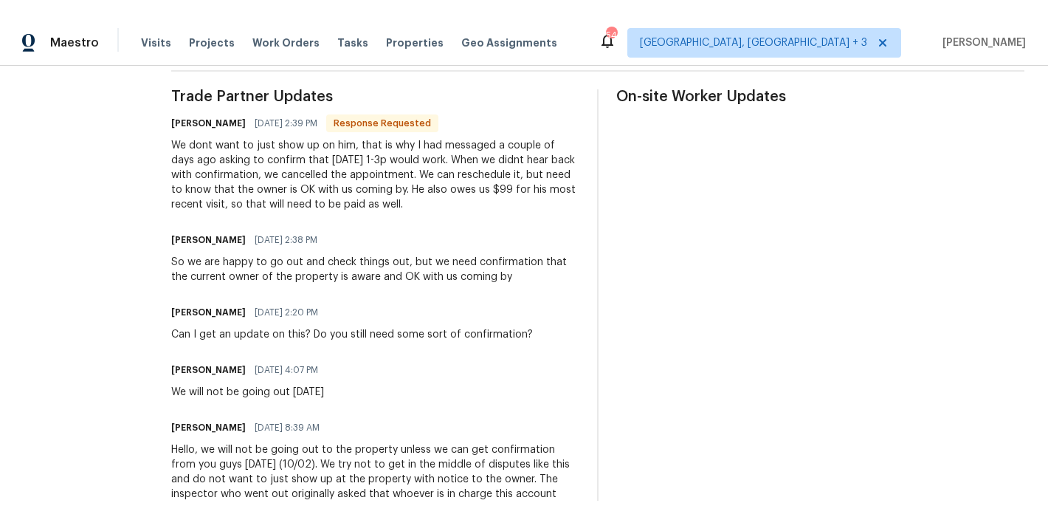
scroll to position [0, 0]
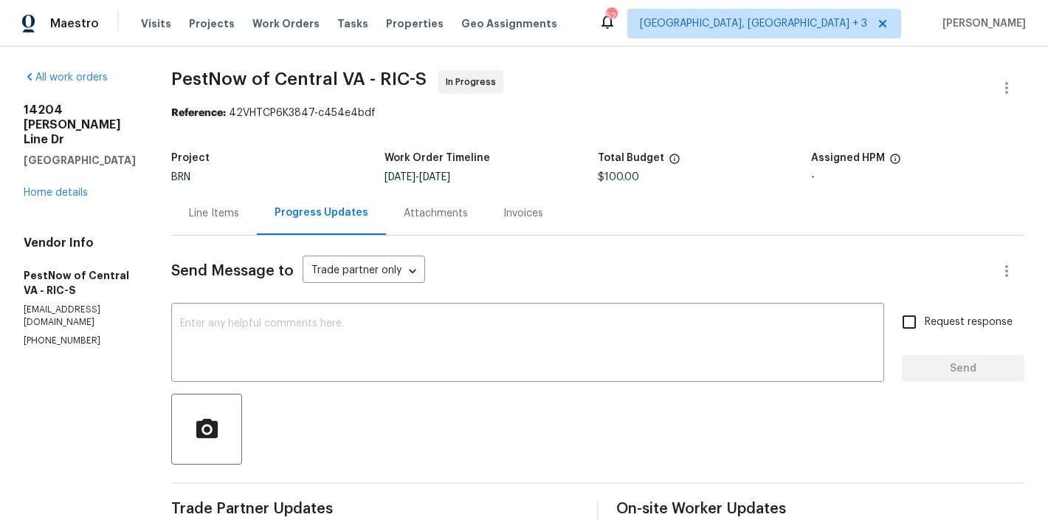
click at [82, 124] on h2 "14204 [PERSON_NAME] Line Dr" at bounding box center [80, 125] width 112 height 44
drag, startPoint x: 68, startPoint y: 128, endPoint x: 63, endPoint y: 162, distance: 35.0
click at [68, 134] on div "[STREET_ADDRESS][PERSON_NAME]" at bounding box center [80, 135] width 112 height 65
drag, startPoint x: 69, startPoint y: 178, endPoint x: 18, endPoint y: 106, distance: 88.5
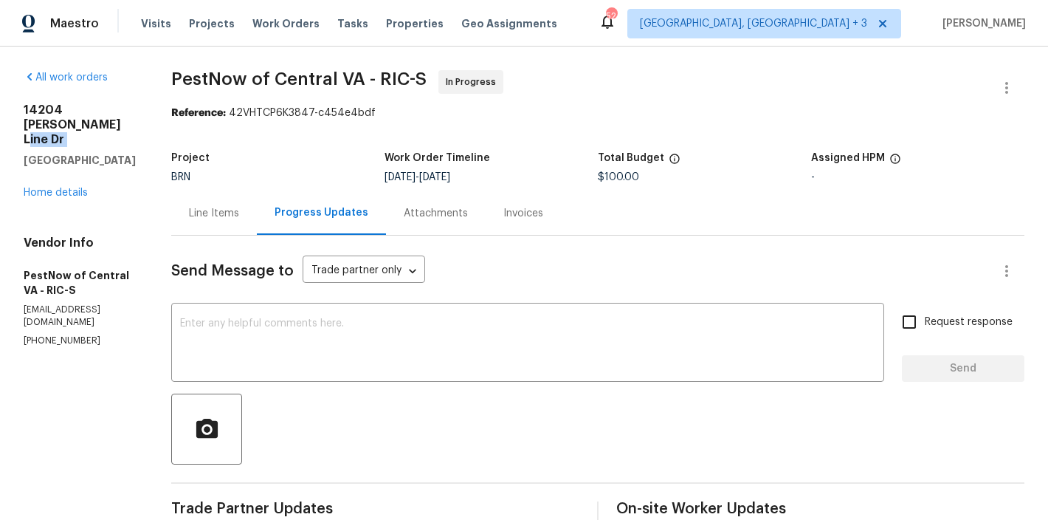
copy div "14204 Howlett Line Dr South Chesterfield, VA 23834"
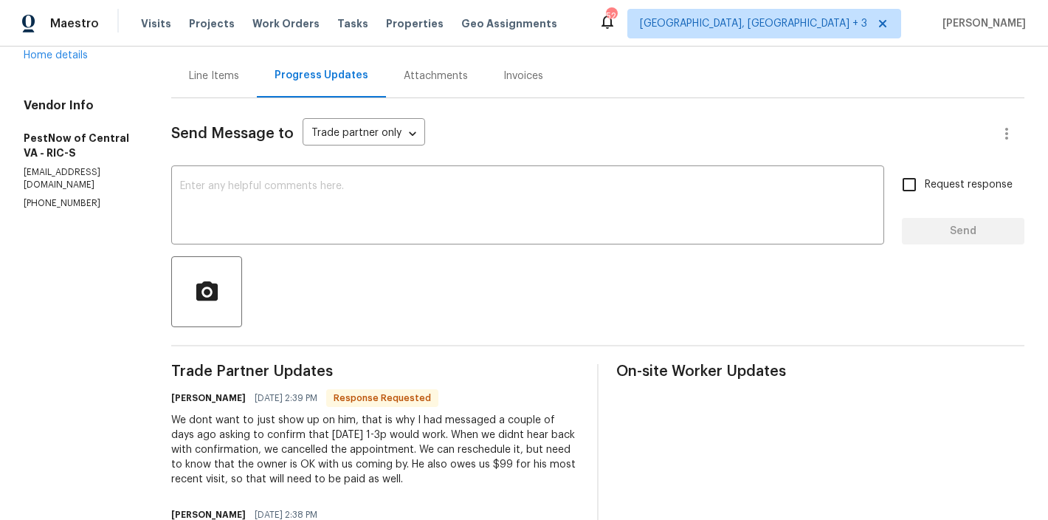
scroll to position [52, 0]
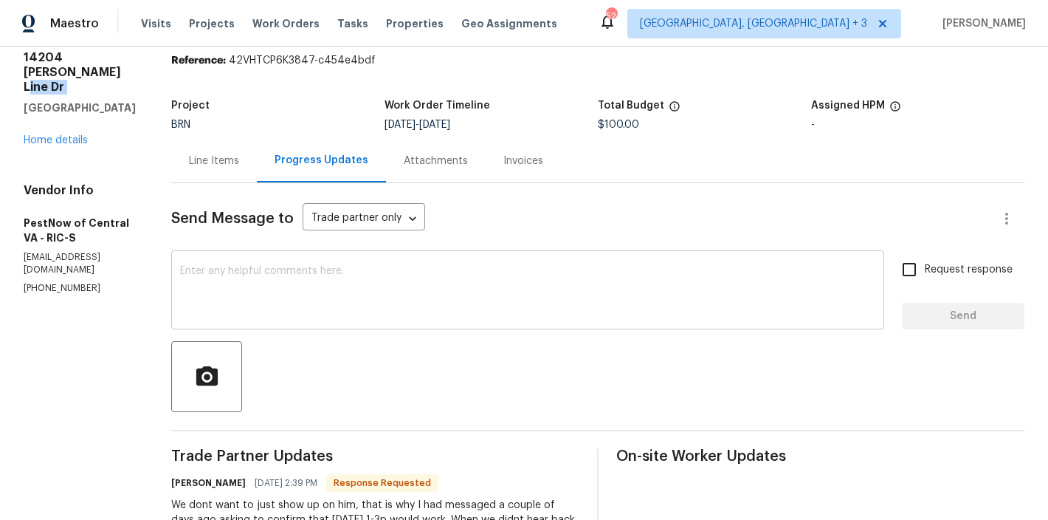
click at [213, 270] on textarea at bounding box center [528, 292] width 696 height 52
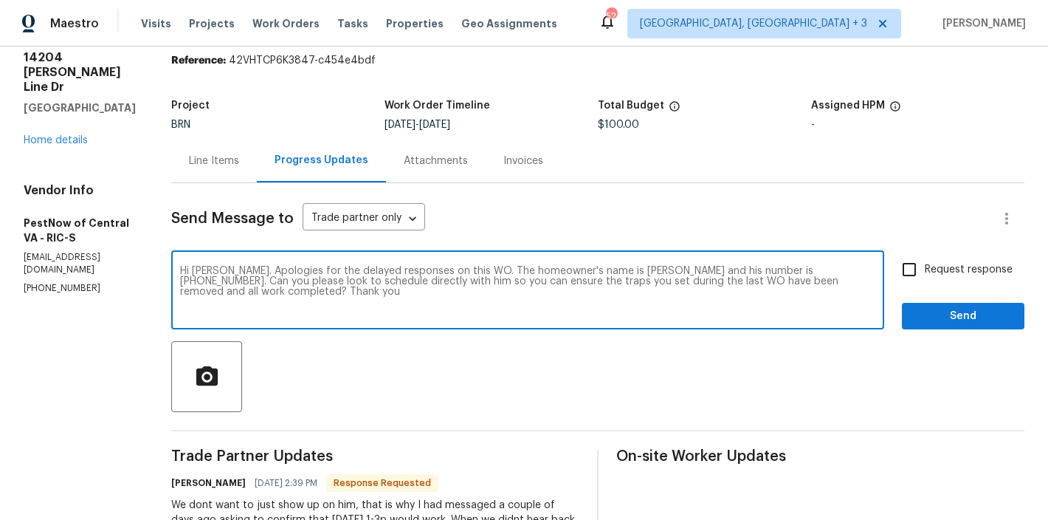
type textarea "Hi Kelsey. Apologies for the delayed responses on this WO. The homeowner's name…"
click at [894, 274] on input "Request response" at bounding box center [909, 269] width 31 height 31
checkbox input "true"
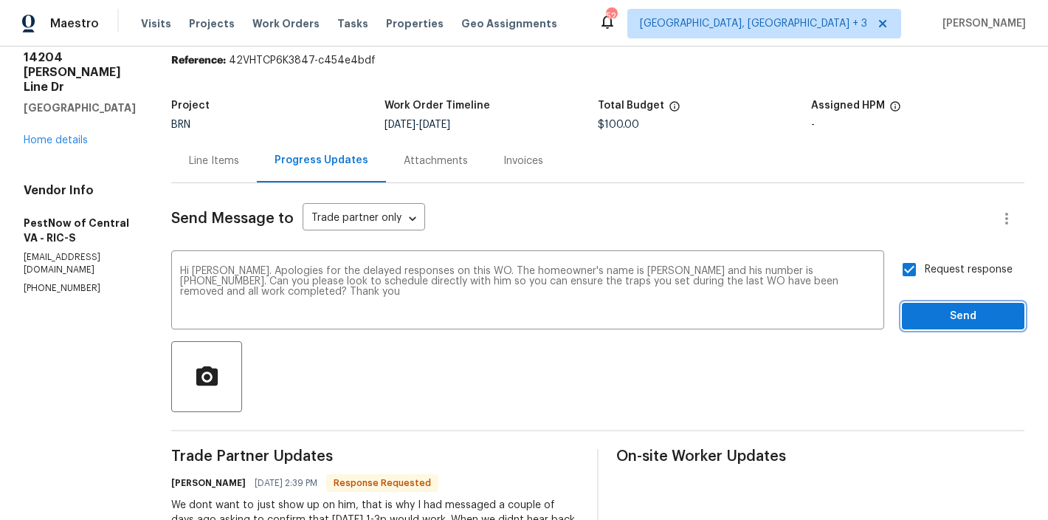
click at [962, 323] on span "Send" at bounding box center [963, 316] width 99 height 18
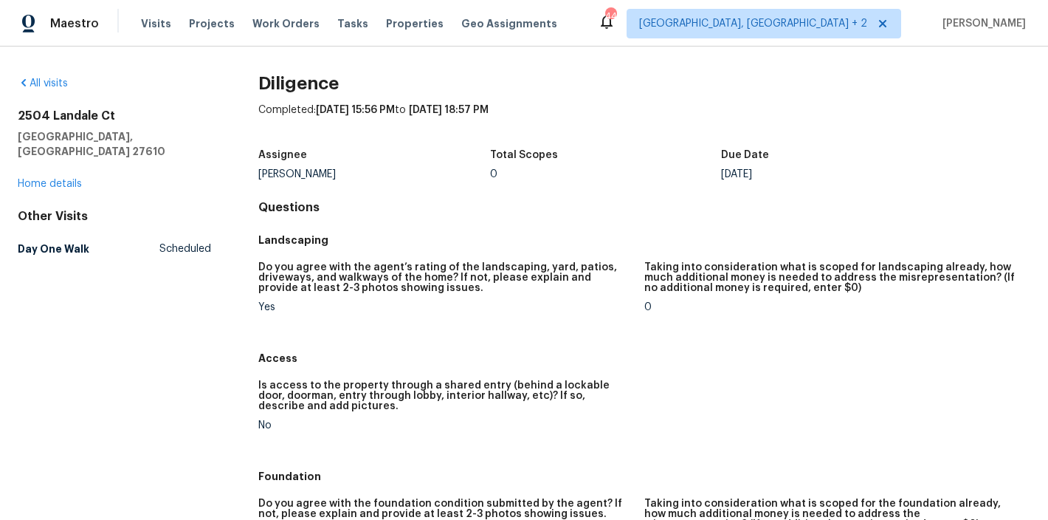
scroll to position [61, 0]
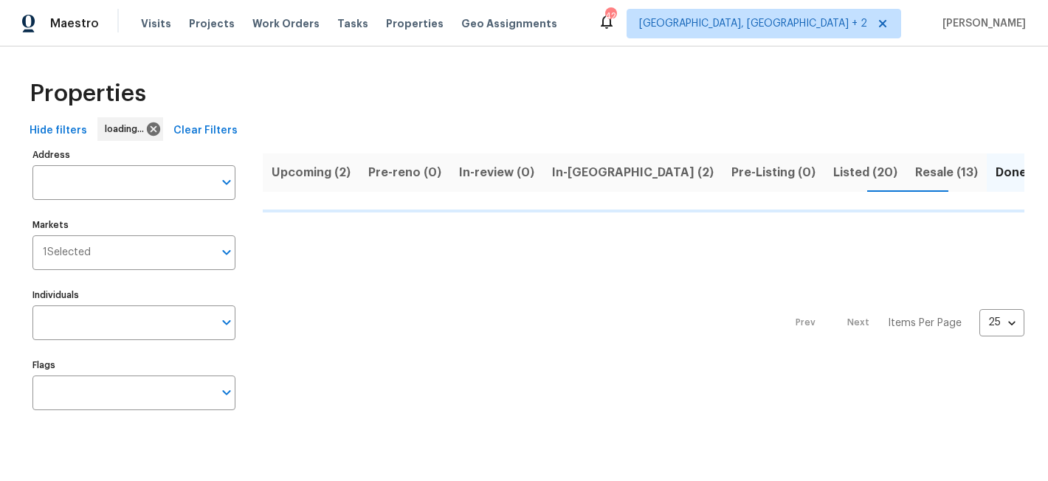
click at [619, 4] on div "Maestro Visits Projects Work Orders Tasks Properties Geo Assignments 42 Charles…" at bounding box center [524, 23] width 1048 height 47
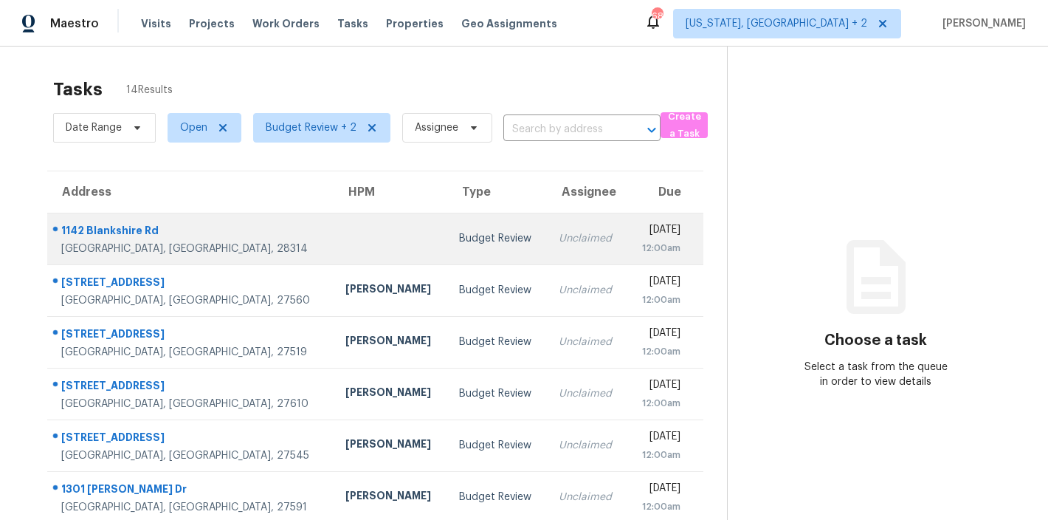
click at [334, 222] on td at bounding box center [391, 239] width 114 height 52
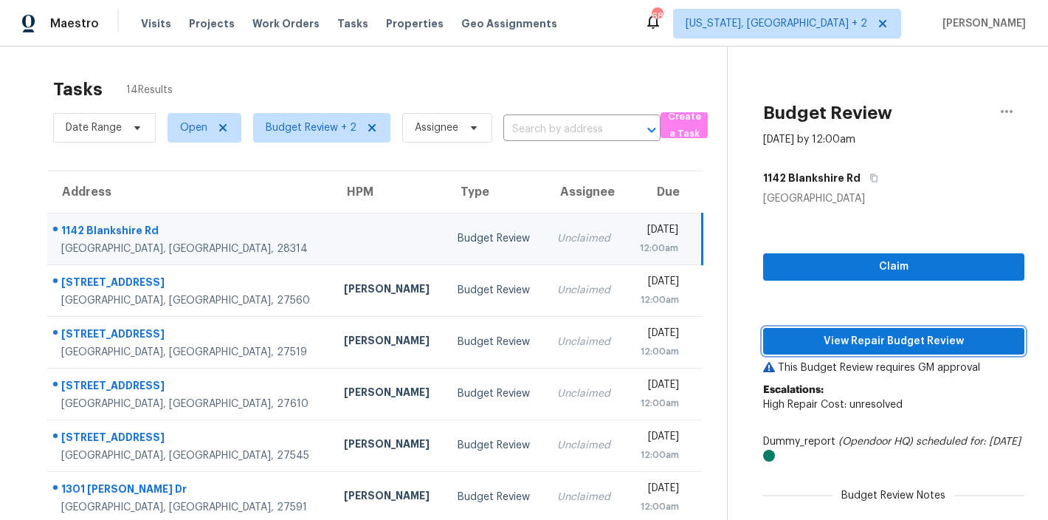
click at [925, 339] on span "View Repair Budget Review" at bounding box center [894, 341] width 238 height 18
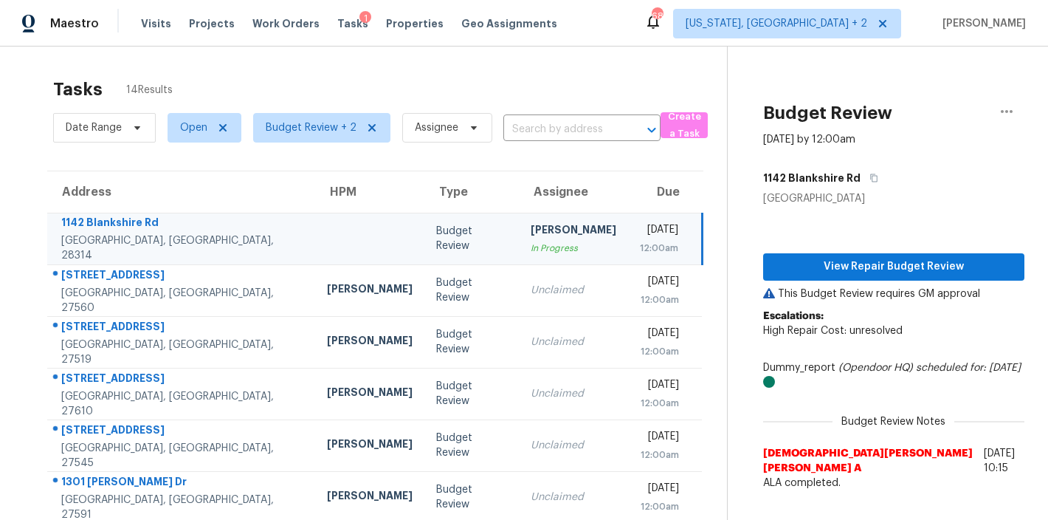
click at [312, 72] on div "Tasks 14 Results" at bounding box center [390, 89] width 674 height 38
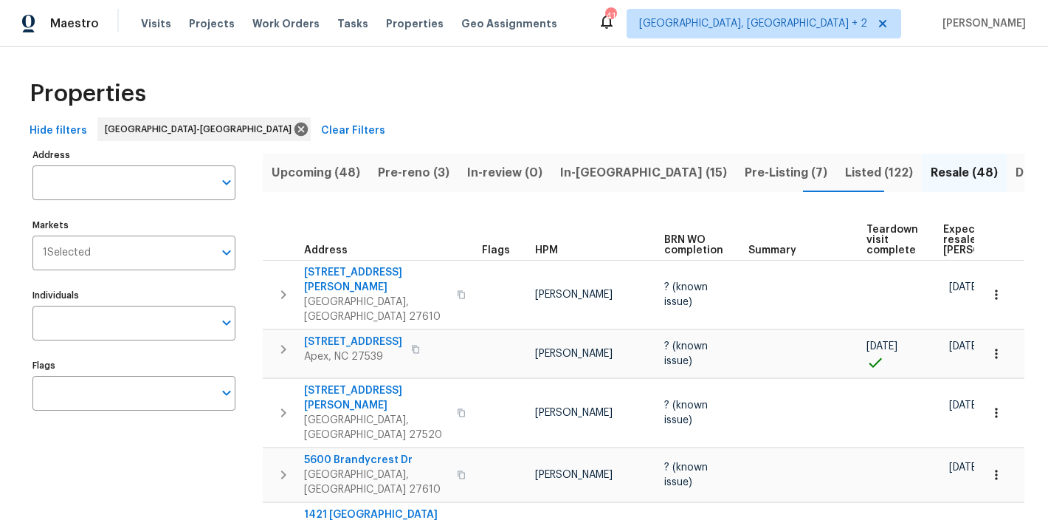
click at [414, 93] on div "Properties" at bounding box center [524, 93] width 1001 height 47
click at [429, 110] on div "Properties" at bounding box center [524, 93] width 1001 height 47
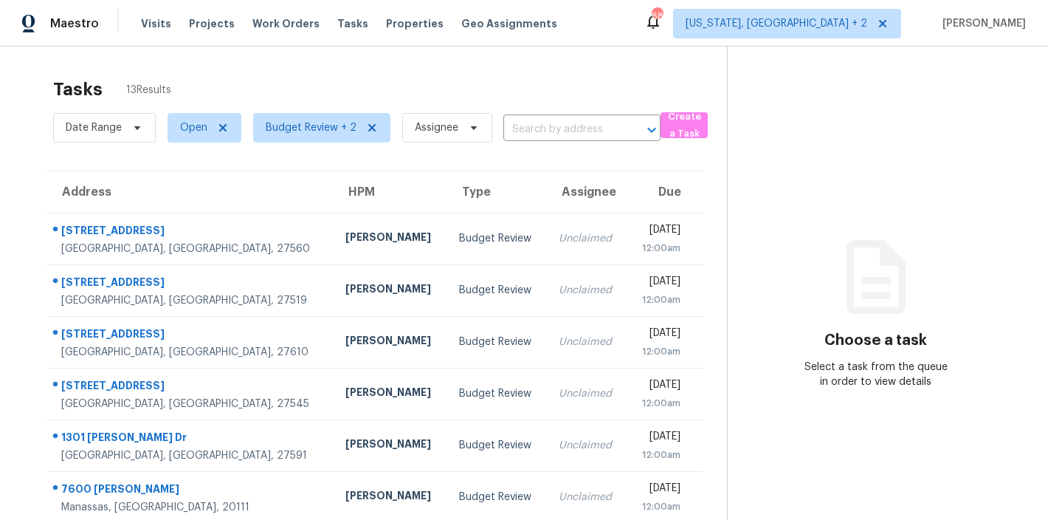
click at [457, 78] on div "Tasks 13 Results" at bounding box center [390, 89] width 674 height 38
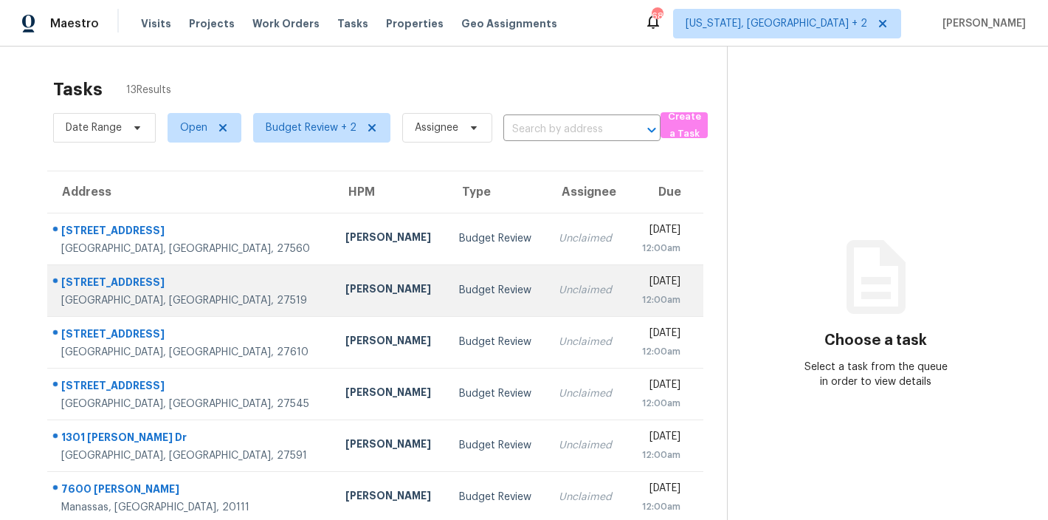
scroll to position [260, 0]
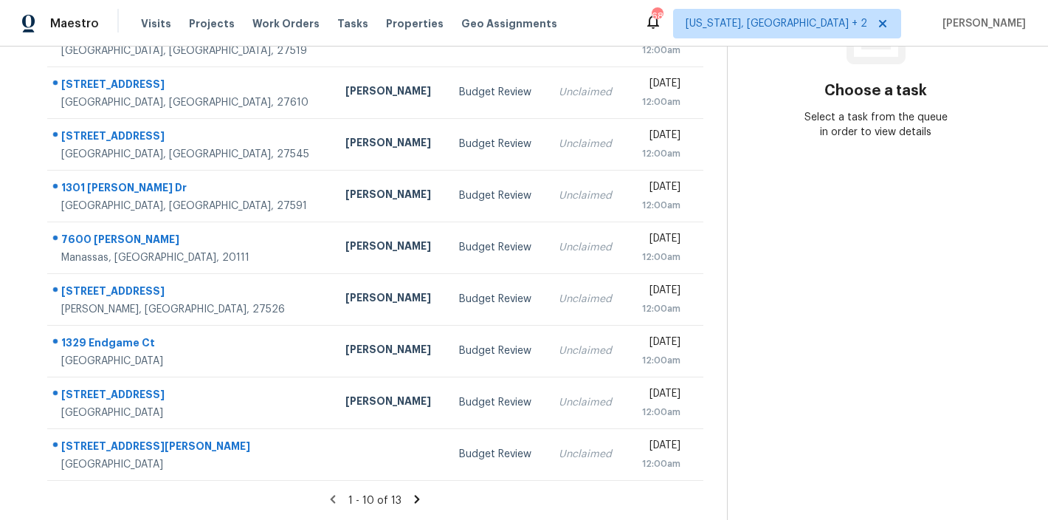
click at [412, 492] on icon at bounding box center [417, 498] width 13 height 13
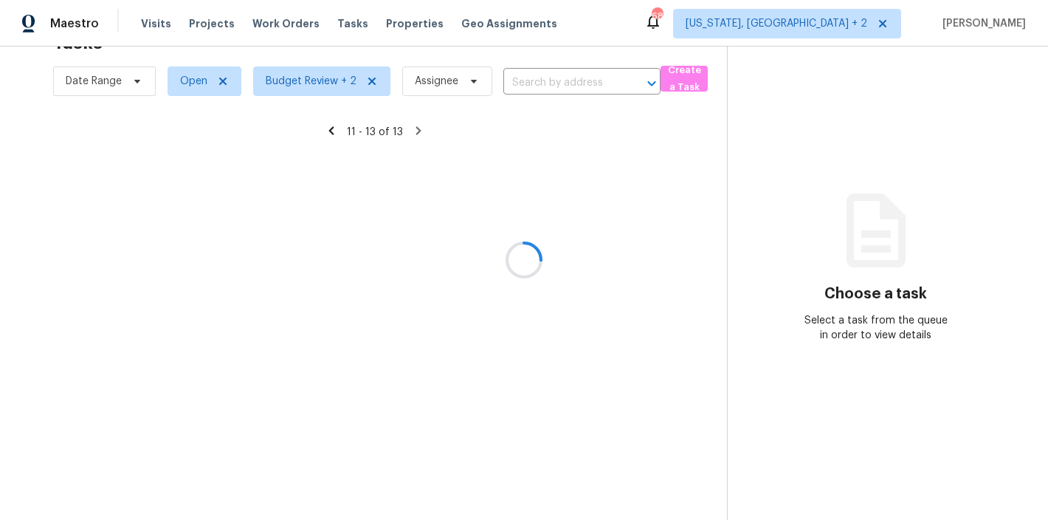
scroll to position [58, 0]
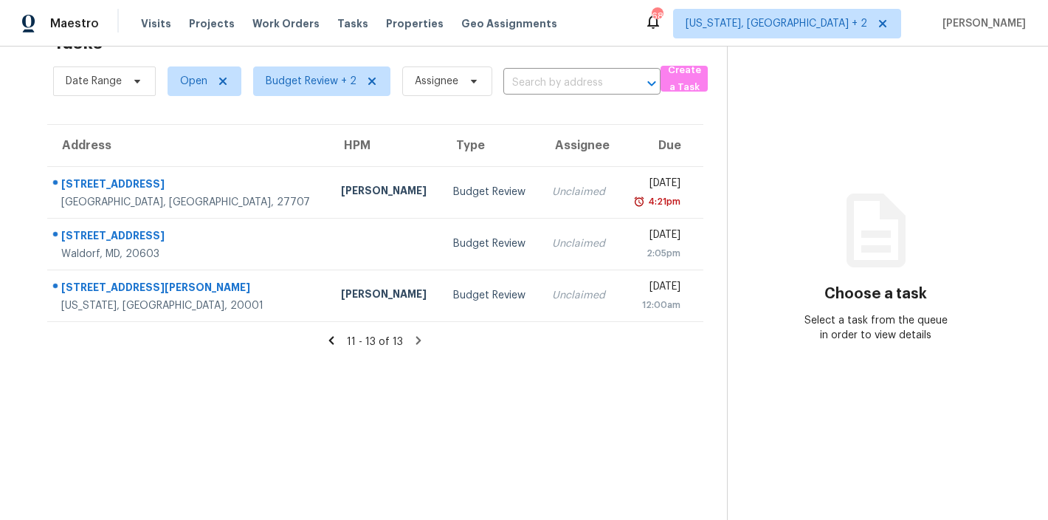
click at [329, 335] on icon at bounding box center [331, 340] width 13 height 13
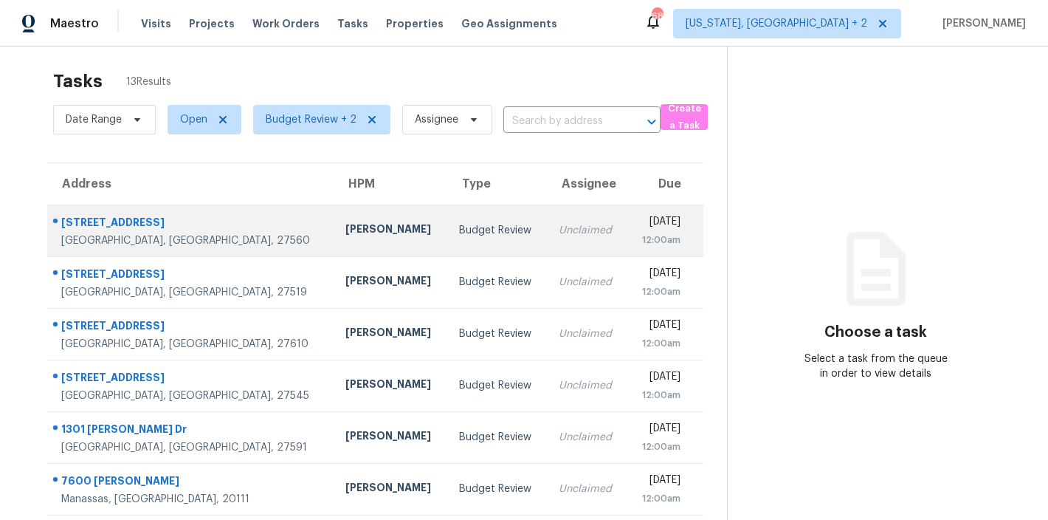
scroll to position [0, 0]
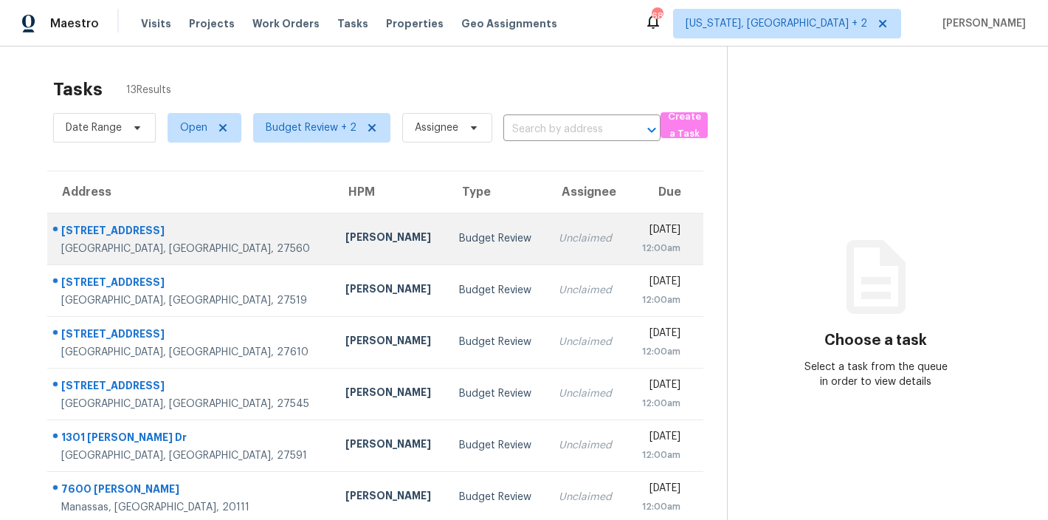
click at [447, 254] on td "Budget Review" at bounding box center [497, 239] width 100 height 52
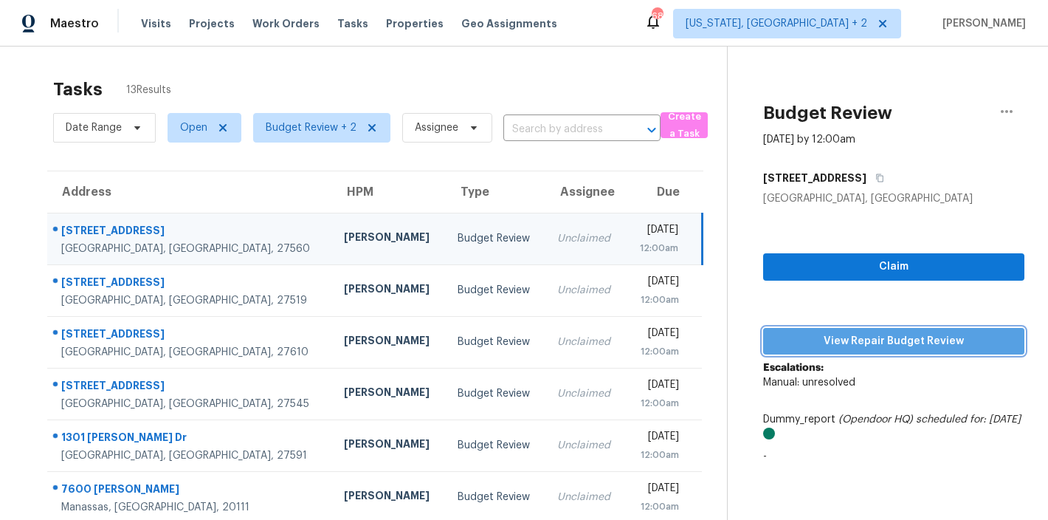
click at [944, 337] on span "View Repair Budget Review" at bounding box center [894, 341] width 238 height 18
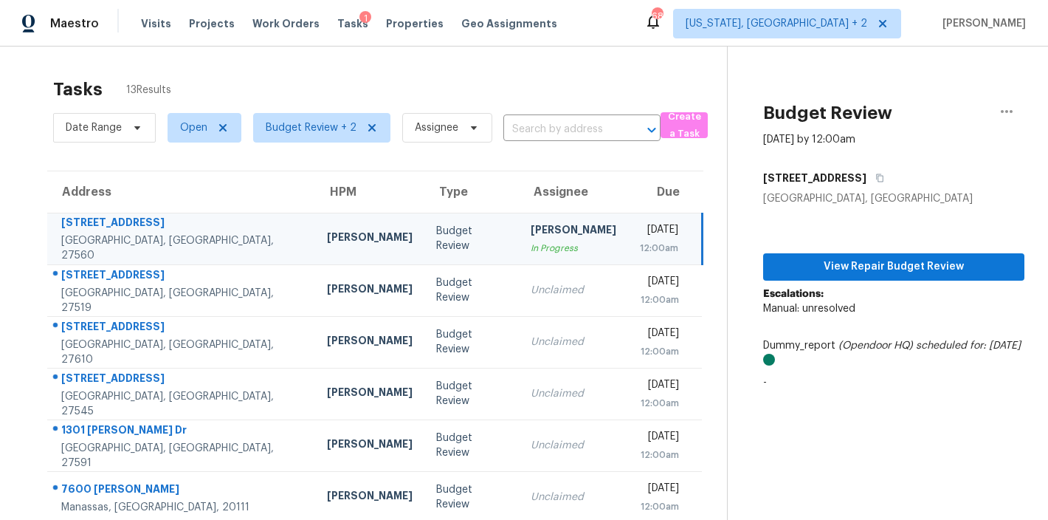
click at [651, 24] on div "Maestro Visits Projects Work Orders Tasks 1 Properties Geo Assignments 68 Washi…" at bounding box center [524, 23] width 1048 height 47
click at [641, 28] on div "Maestro Visits Projects Work Orders Tasks 1 Properties Geo Assignments 68 Washi…" at bounding box center [524, 23] width 1048 height 47
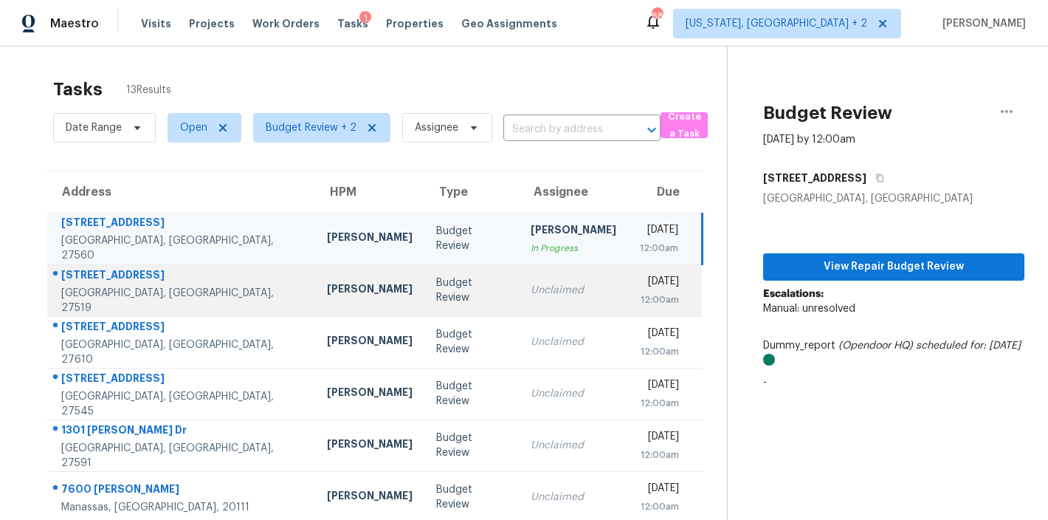
click at [327, 294] on div "[PERSON_NAME]" at bounding box center [370, 290] width 86 height 18
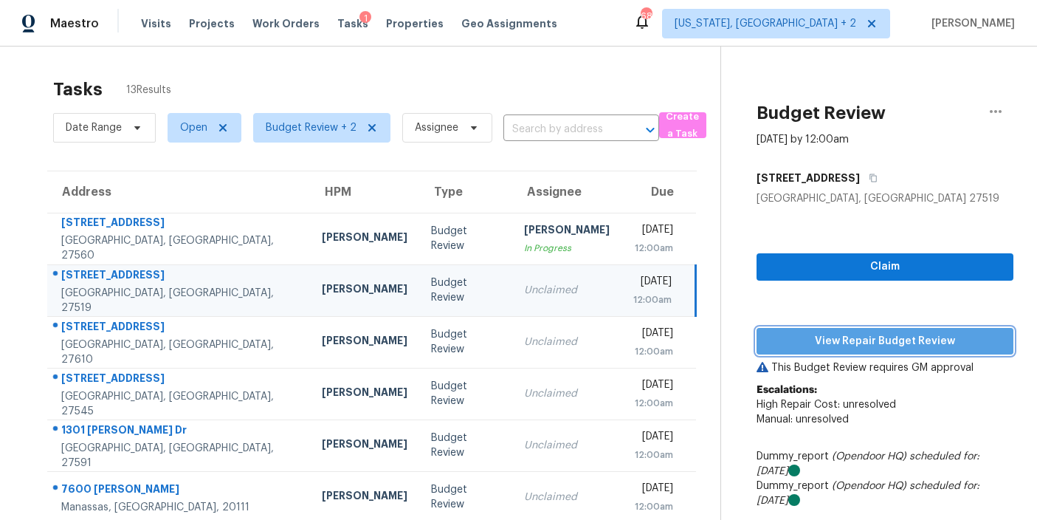
click at [873, 338] on span "View Repair Budget Review" at bounding box center [885, 341] width 233 height 18
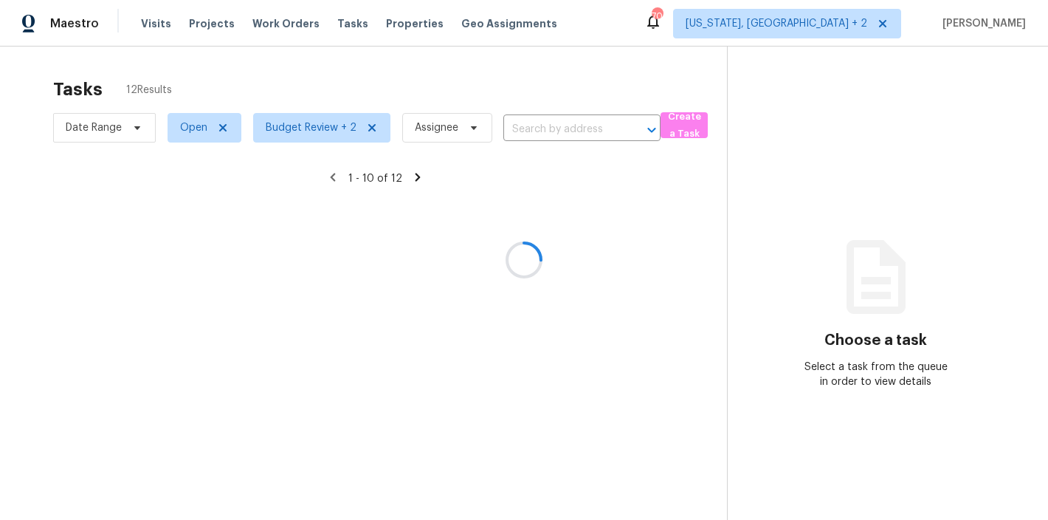
click at [406, 90] on div at bounding box center [524, 260] width 1048 height 520
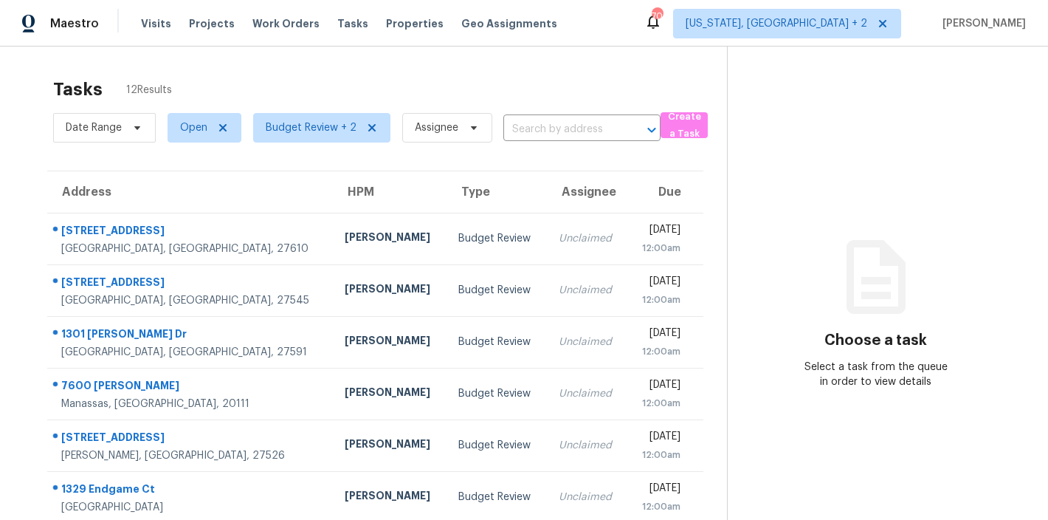
click at [516, 75] on div "Tasks 12 Results" at bounding box center [390, 89] width 674 height 38
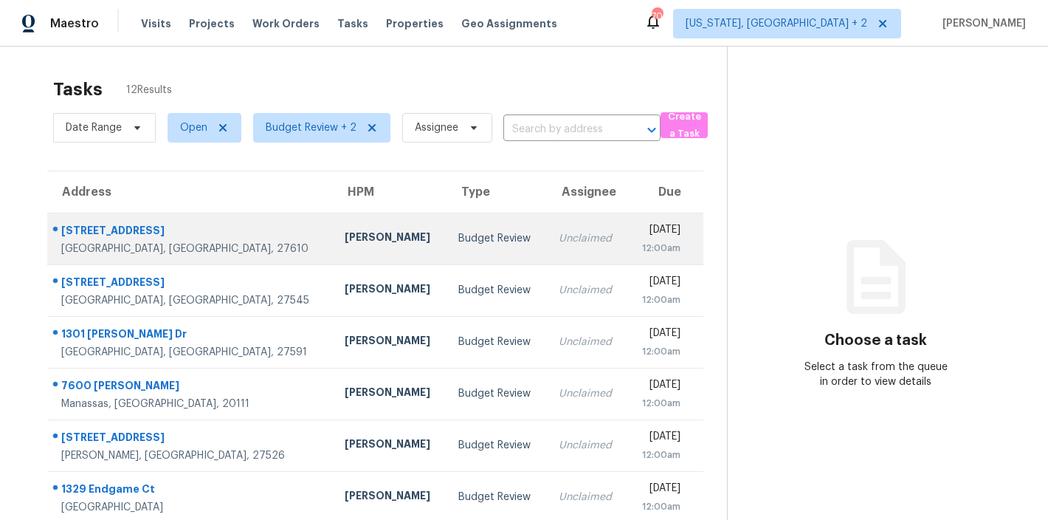
click at [459, 236] on div "Budget Review" at bounding box center [497, 238] width 77 height 15
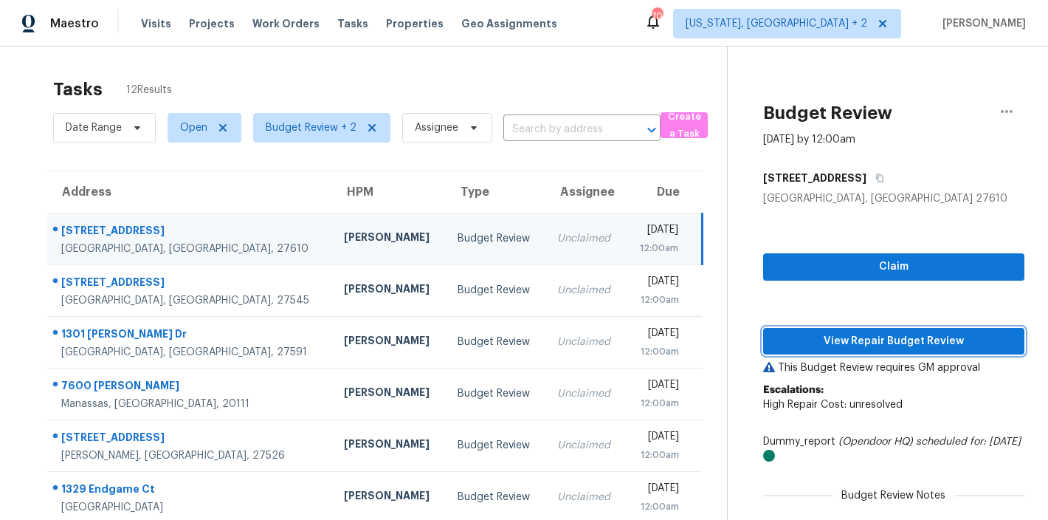
click at [879, 342] on span "View Repair Budget Review" at bounding box center [894, 341] width 238 height 18
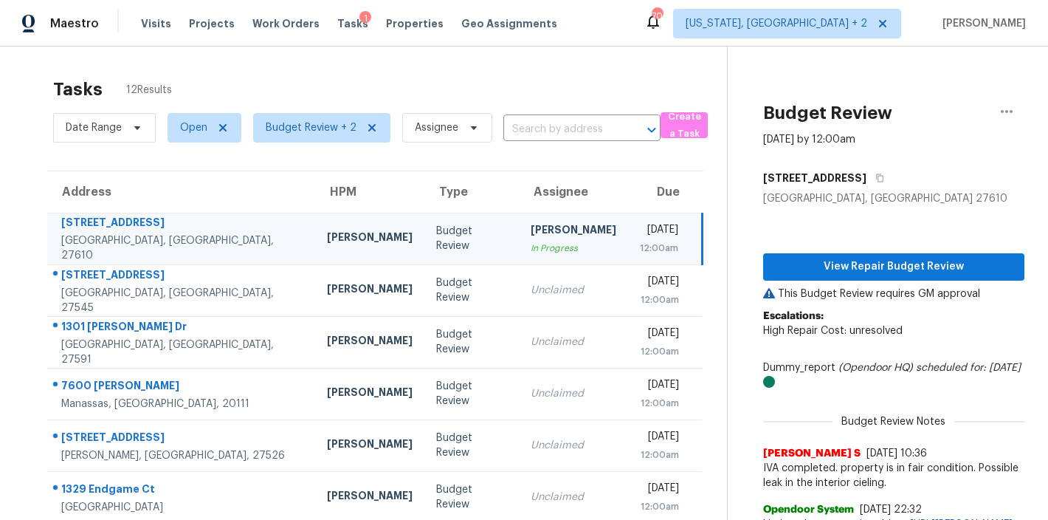
click at [583, 18] on div "Maestro Visits Projects Work Orders Tasks 1 Properties Geo Assignments 70 Washi…" at bounding box center [524, 23] width 1048 height 47
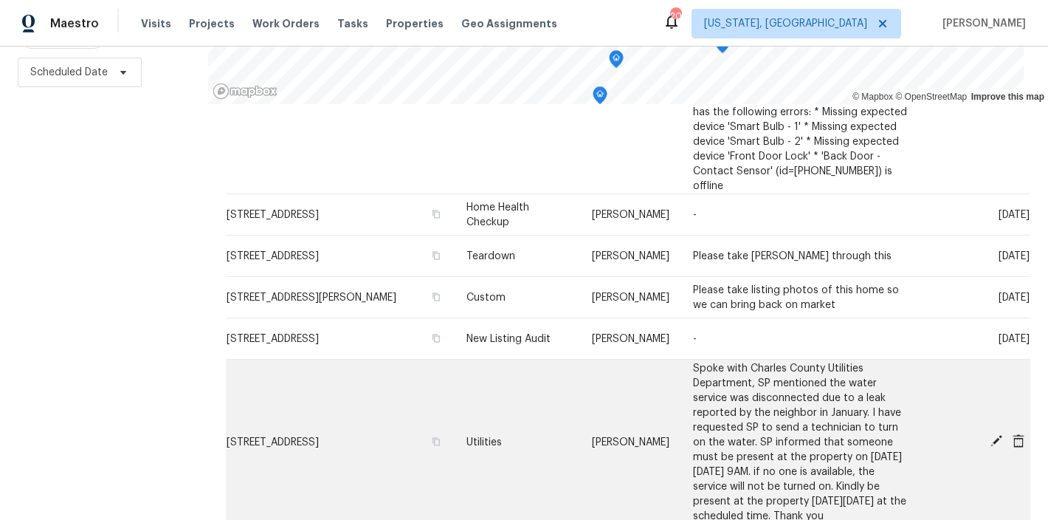
scroll to position [267, 0]
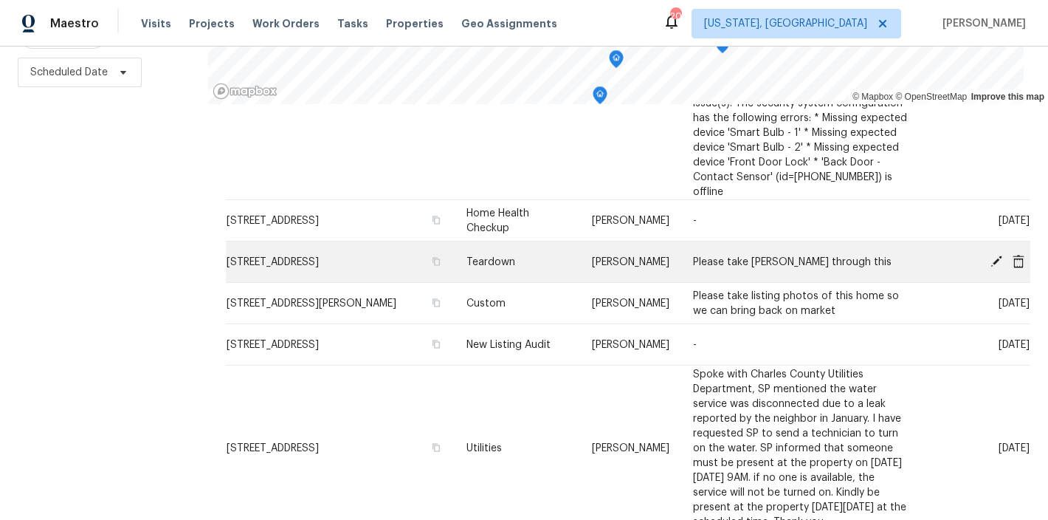
click at [991, 255] on icon at bounding box center [997, 261] width 12 height 12
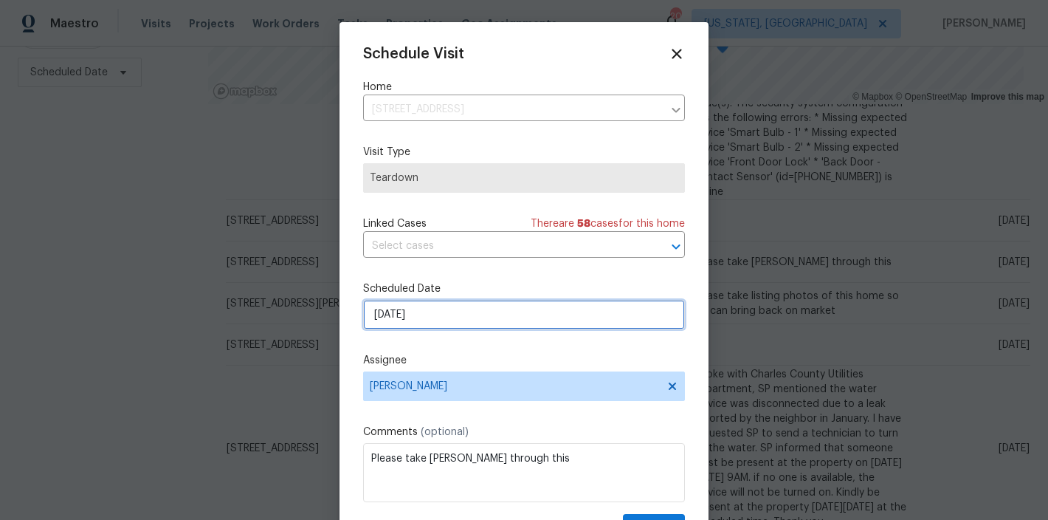
click at [384, 319] on input "[DATE]" at bounding box center [524, 315] width 322 height 30
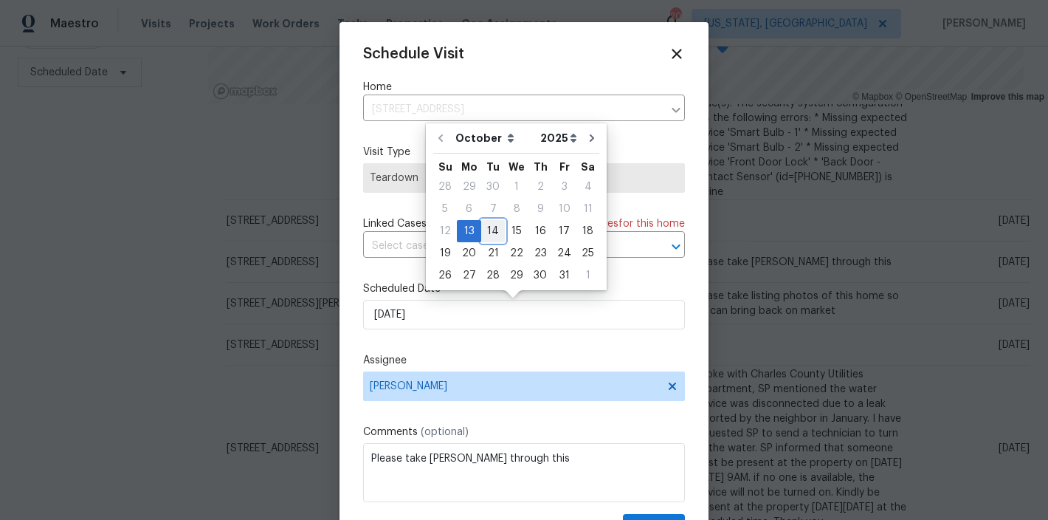
click at [490, 228] on div "14" at bounding box center [493, 231] width 24 height 21
type input "10/14/2025"
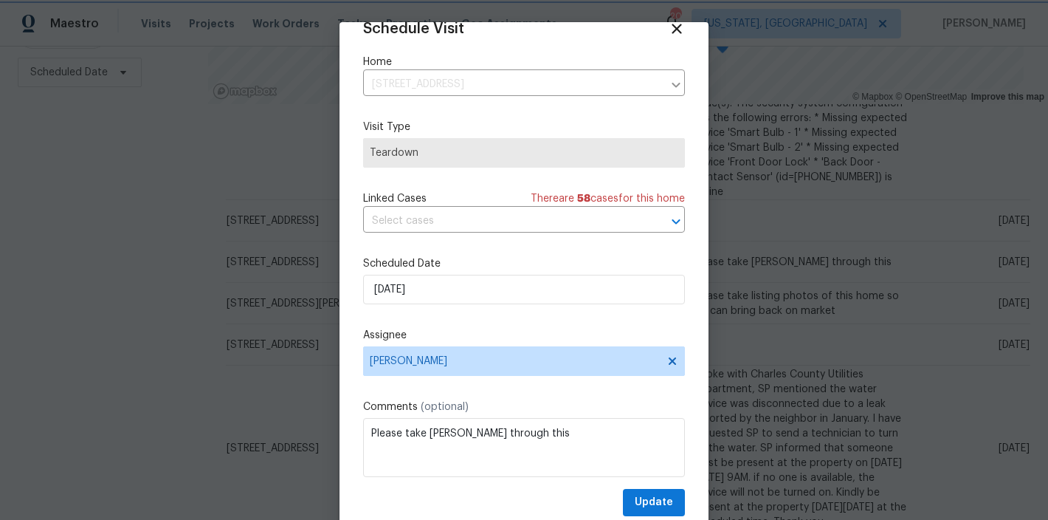
scroll to position [27, 0]
click at [635, 505] on span "Update" at bounding box center [654, 501] width 38 height 18
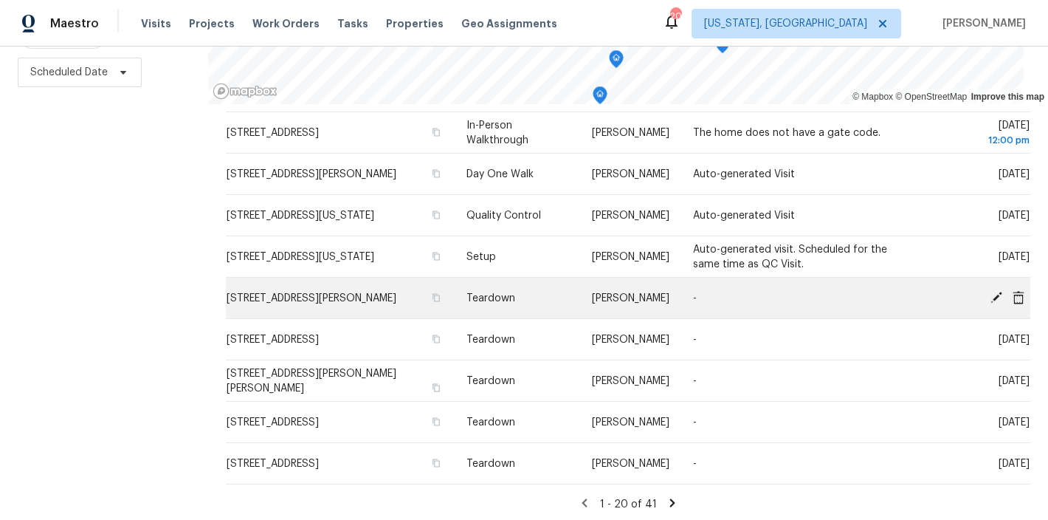
scroll to position [854, 0]
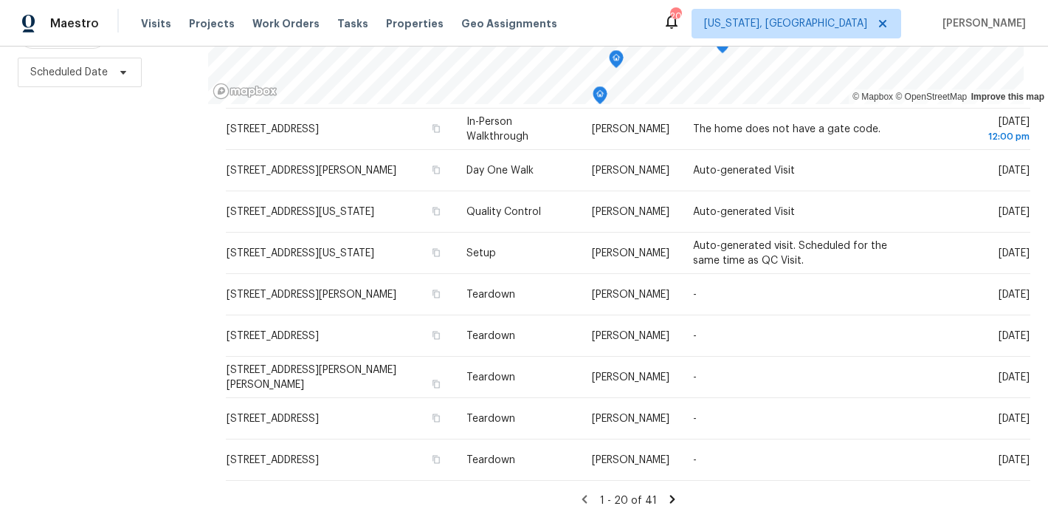
click at [625, 17] on div "Maestro Visits Projects Work Orders Tasks Properties Geo Assignments 20 Washing…" at bounding box center [524, 23] width 1048 height 47
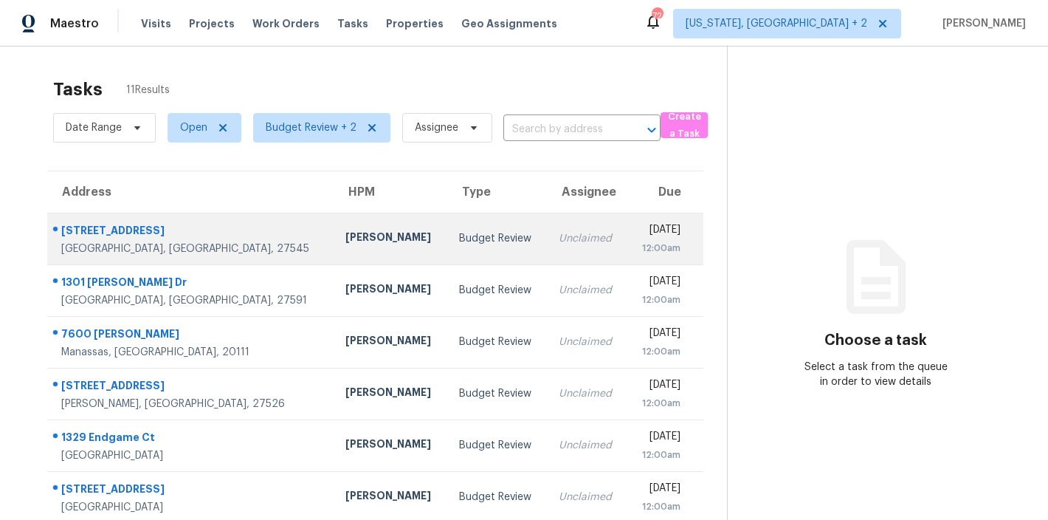
click at [459, 231] on div "Budget Review" at bounding box center [497, 238] width 76 height 15
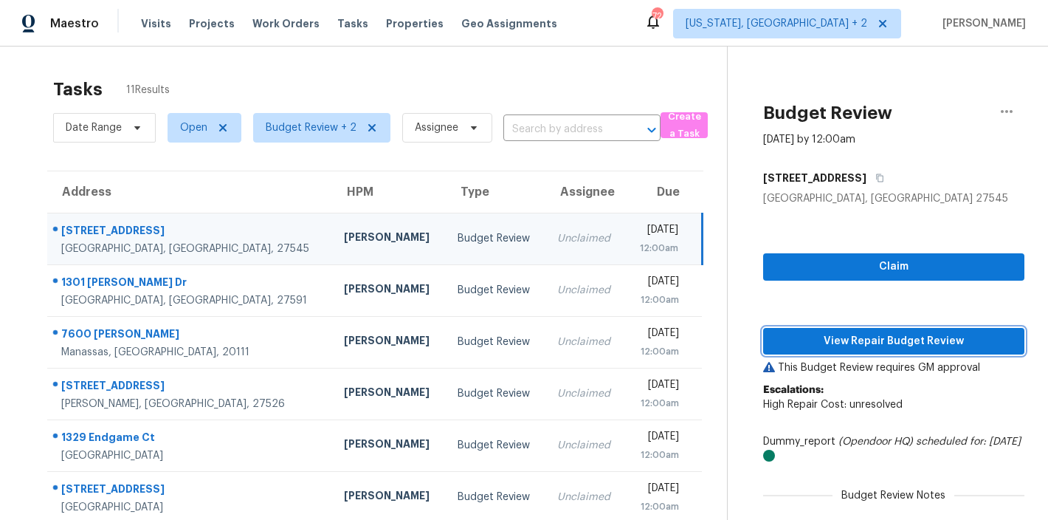
click at [842, 343] on span "View Repair Budget Review" at bounding box center [894, 341] width 238 height 18
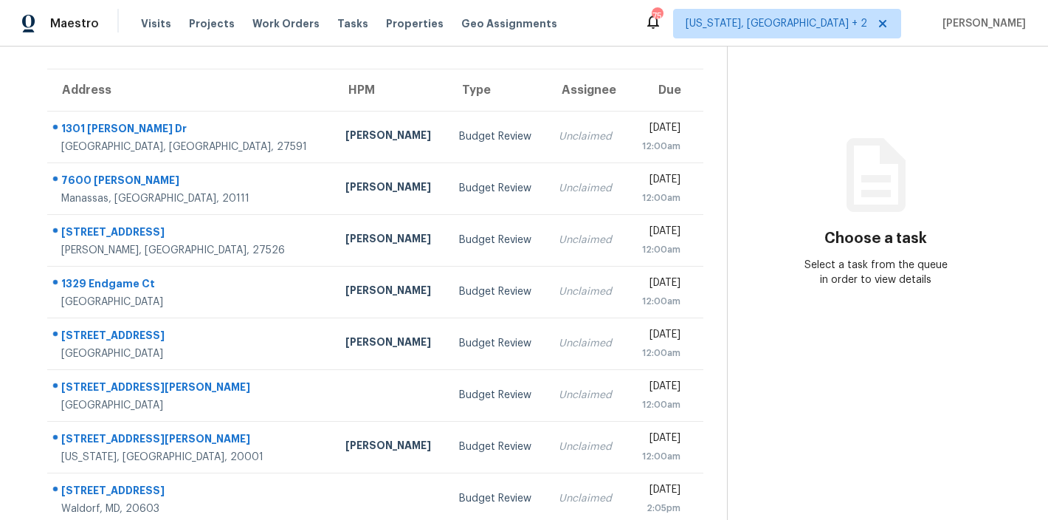
scroll to position [260, 0]
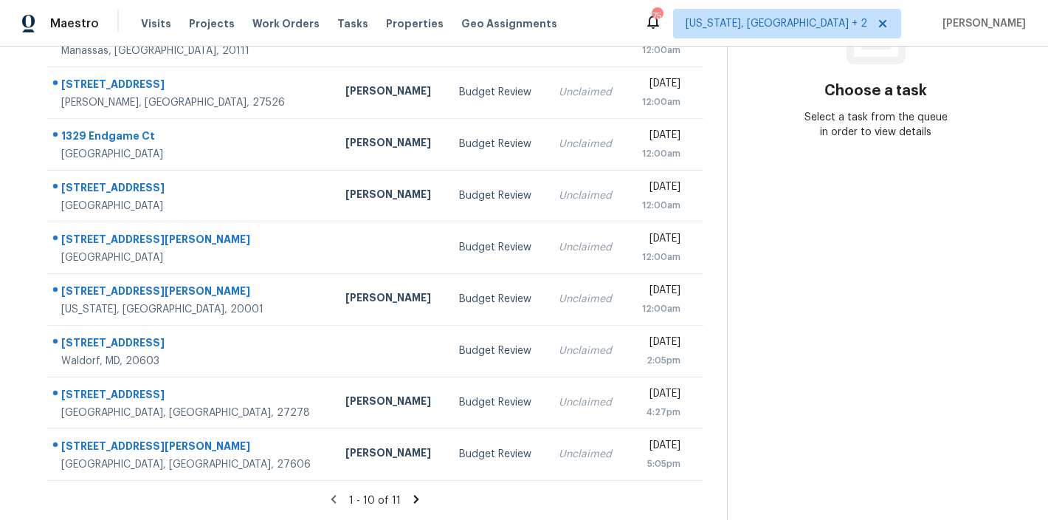
click at [413, 492] on icon at bounding box center [416, 498] width 13 height 13
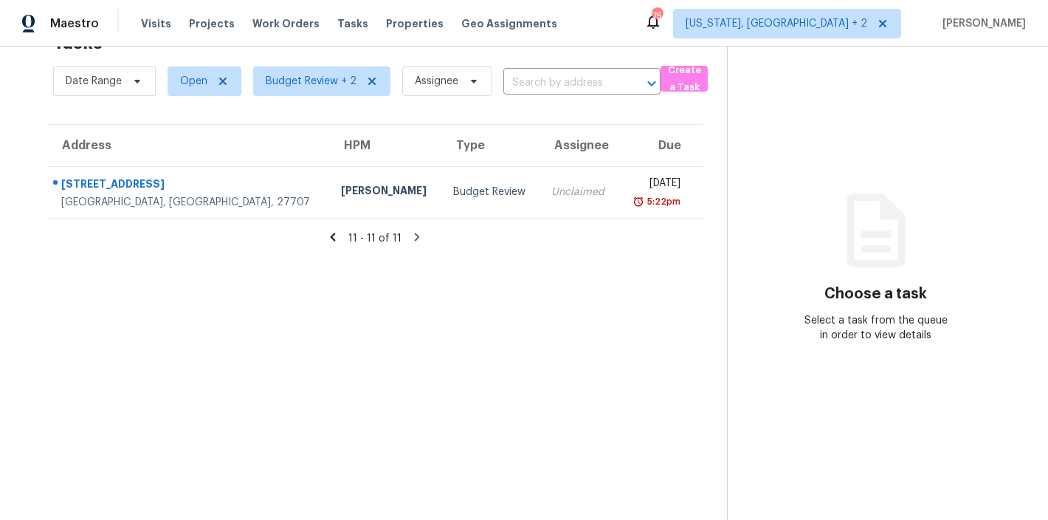
click at [332, 230] on icon at bounding box center [332, 236] width 13 height 13
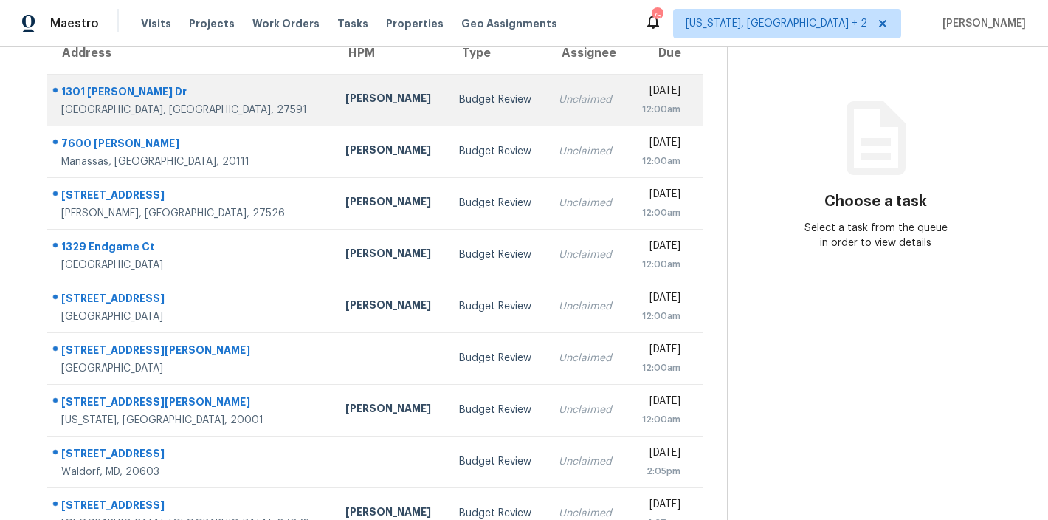
scroll to position [138, 0]
click at [447, 111] on td "Budget Review" at bounding box center [497, 101] width 100 height 52
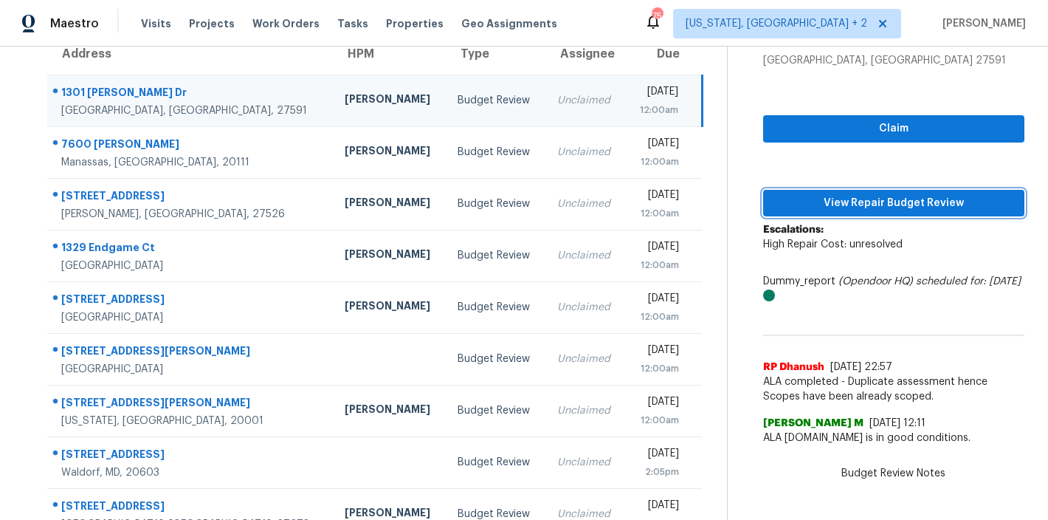
click at [983, 209] on span "View Repair Budget Review" at bounding box center [894, 203] width 238 height 18
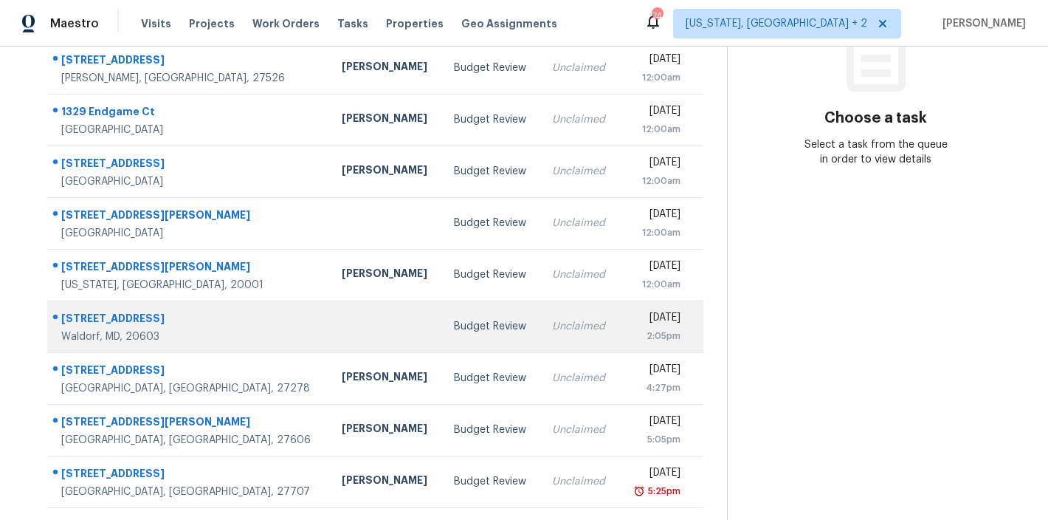
scroll to position [87, 0]
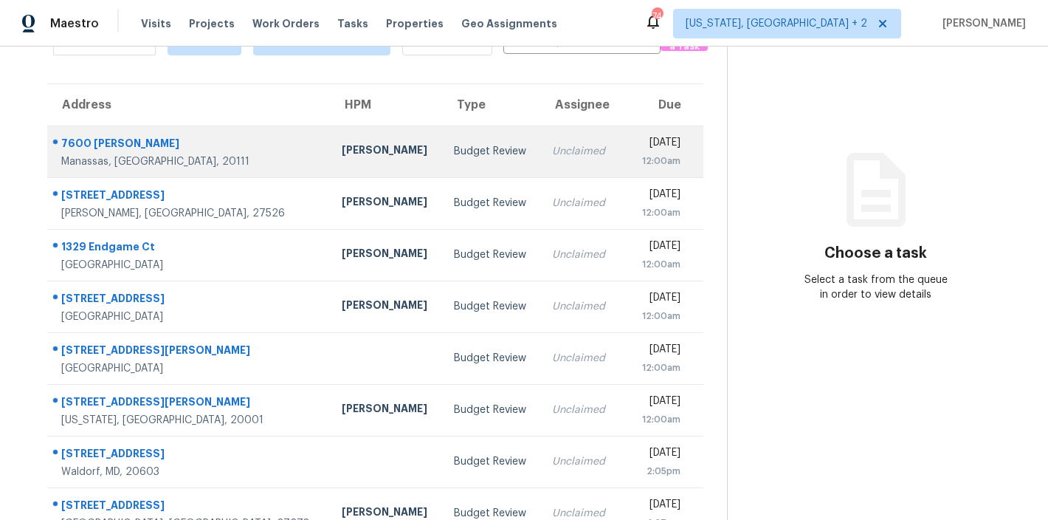
click at [454, 146] on div "Budget Review" at bounding box center [491, 151] width 75 height 15
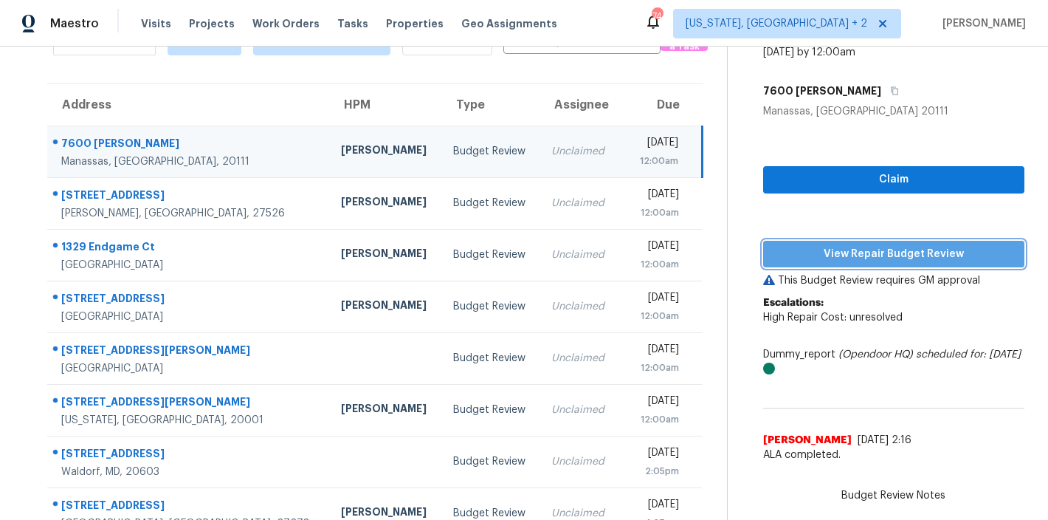
click at [977, 253] on span "View Repair Budget Review" at bounding box center [894, 254] width 238 height 18
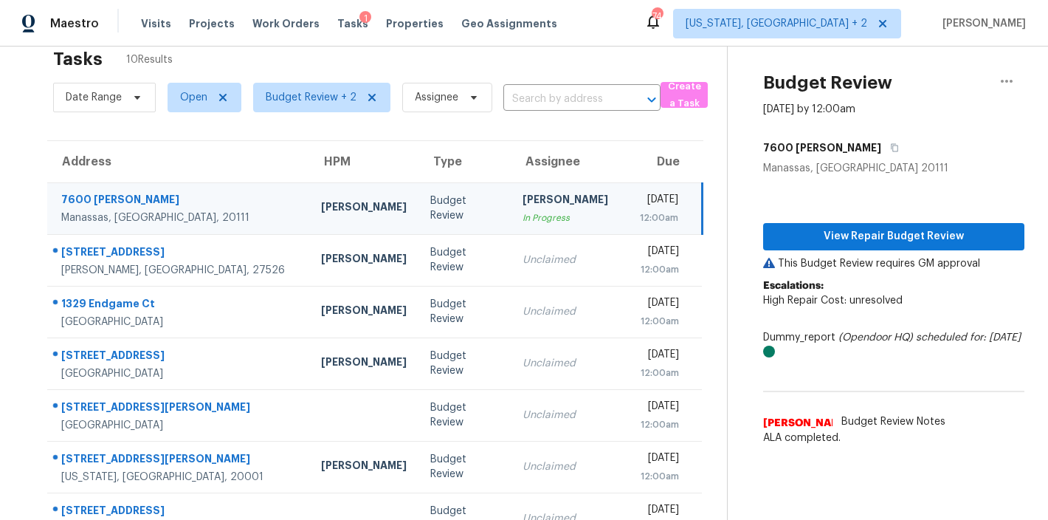
scroll to position [0, 0]
